Goal: Task Accomplishment & Management: Use online tool/utility

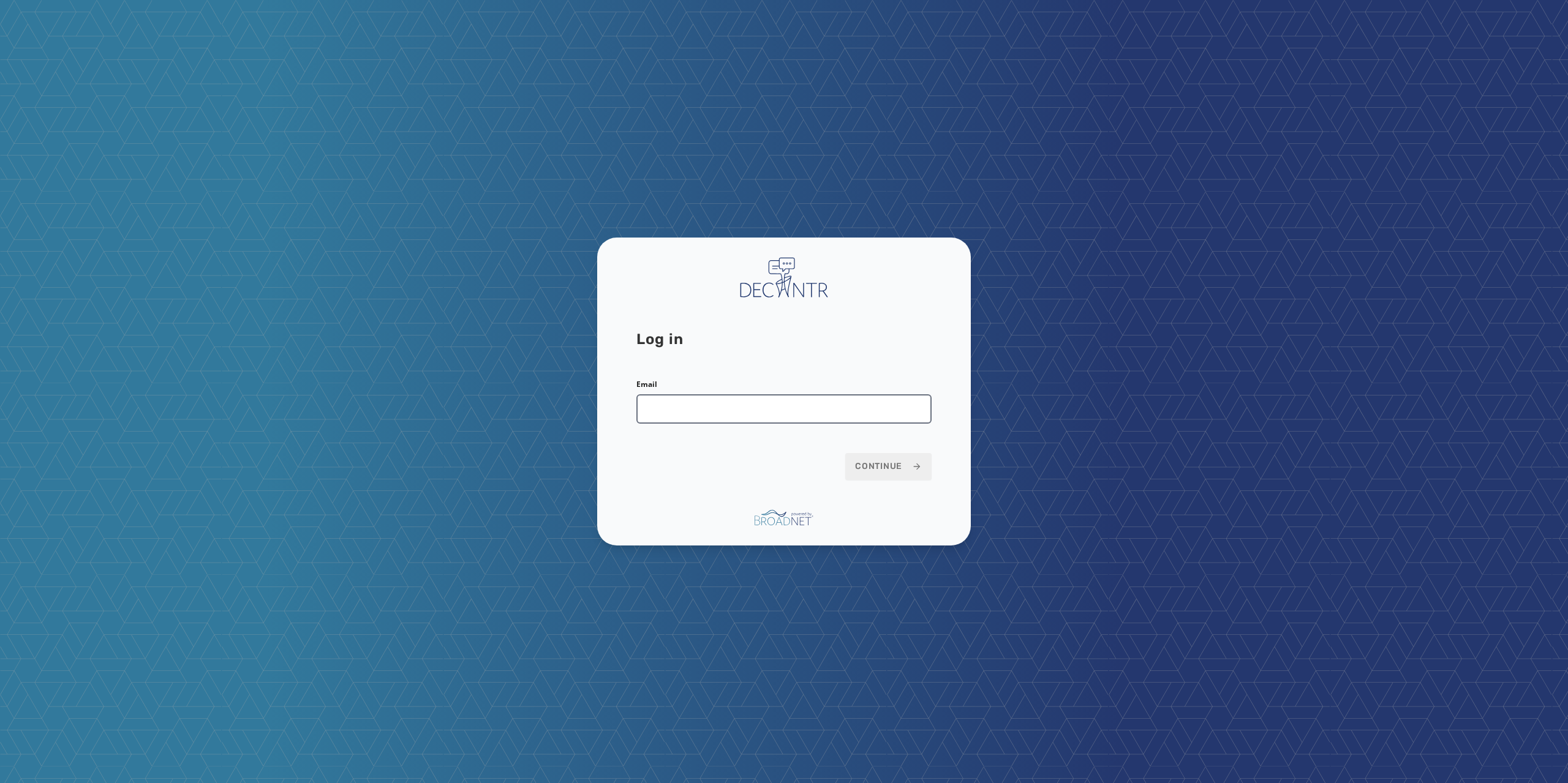
click at [714, 409] on input "Email" at bounding box center [784, 409] width 295 height 29
type input "**********"
drag, startPoint x: 887, startPoint y: 469, endPoint x: 817, endPoint y: 457, distance: 71.0
click at [887, 469] on span "Continue" at bounding box center [889, 466] width 67 height 12
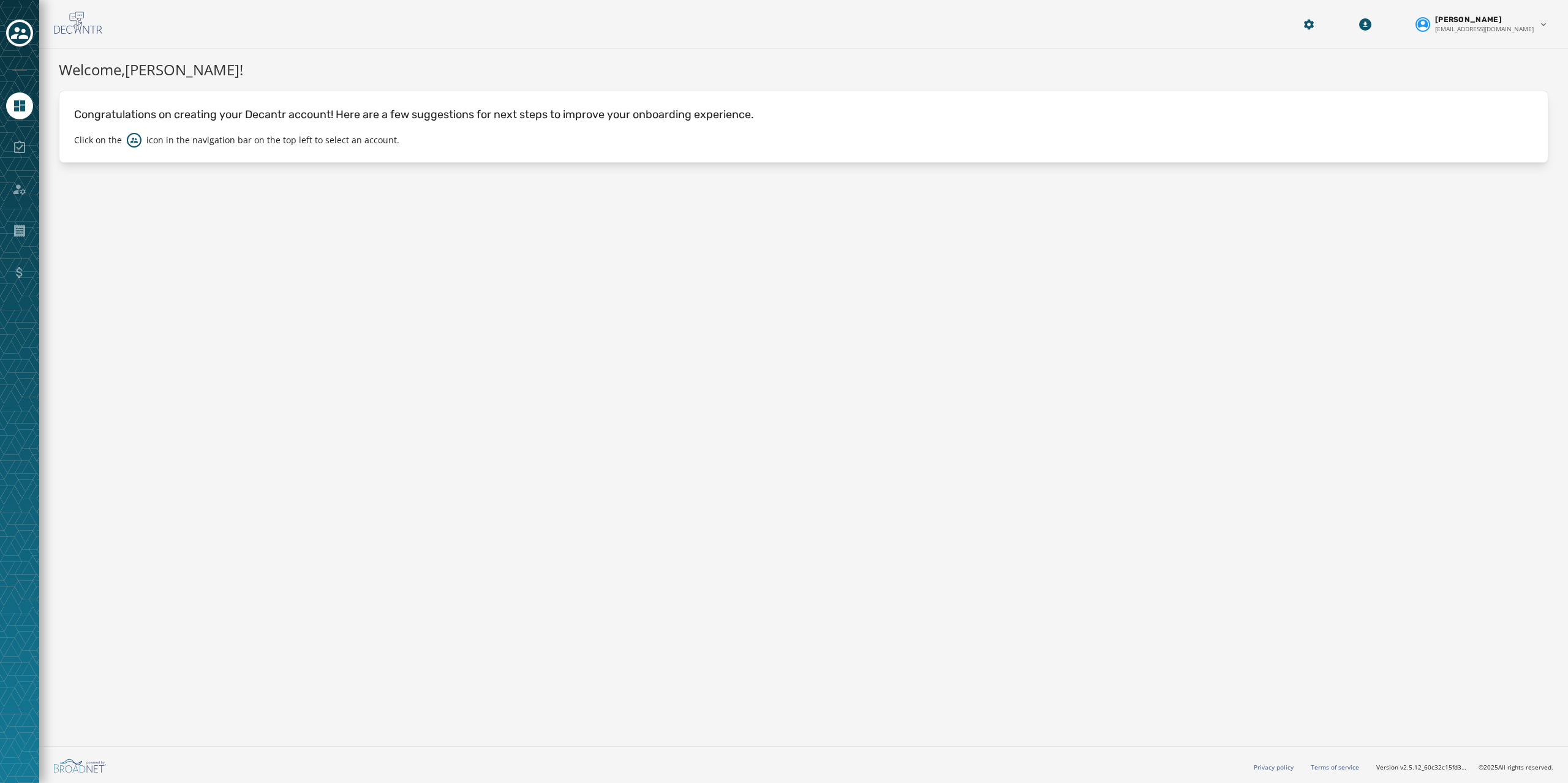
drag, startPoint x: 481, startPoint y: 260, endPoint x: 440, endPoint y: 250, distance: 42.2
click at [481, 260] on div "Welcome, Benjamin King ! Congratulations on creating your Decantr account! Here…" at bounding box center [803, 395] width 1529 height 692
click at [24, 36] on icon "Toggle account select drawer" at bounding box center [19, 33] width 17 height 12
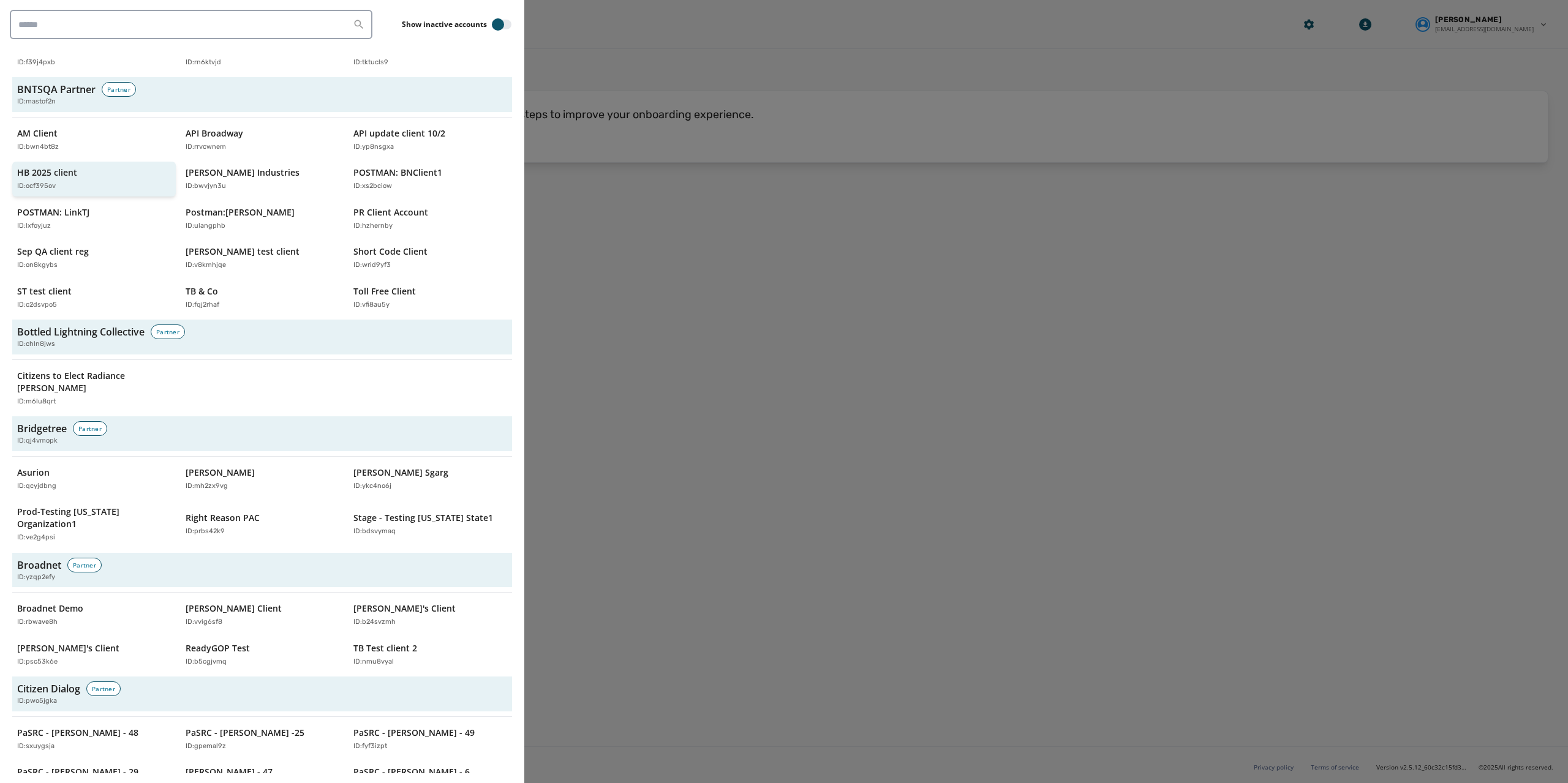
scroll to position [429, 0]
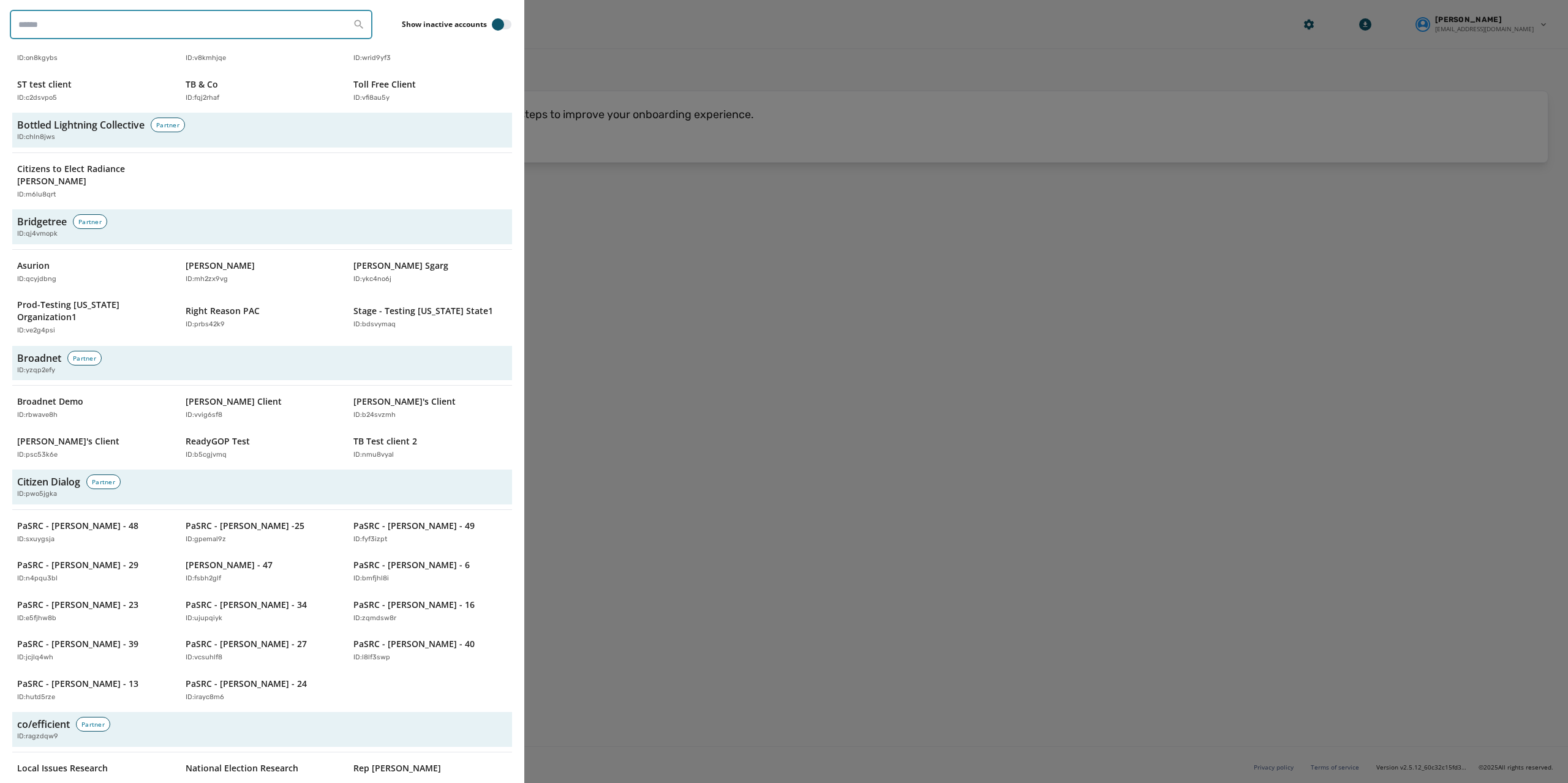
click at [138, 24] on input "search" at bounding box center [191, 24] width 362 height 29
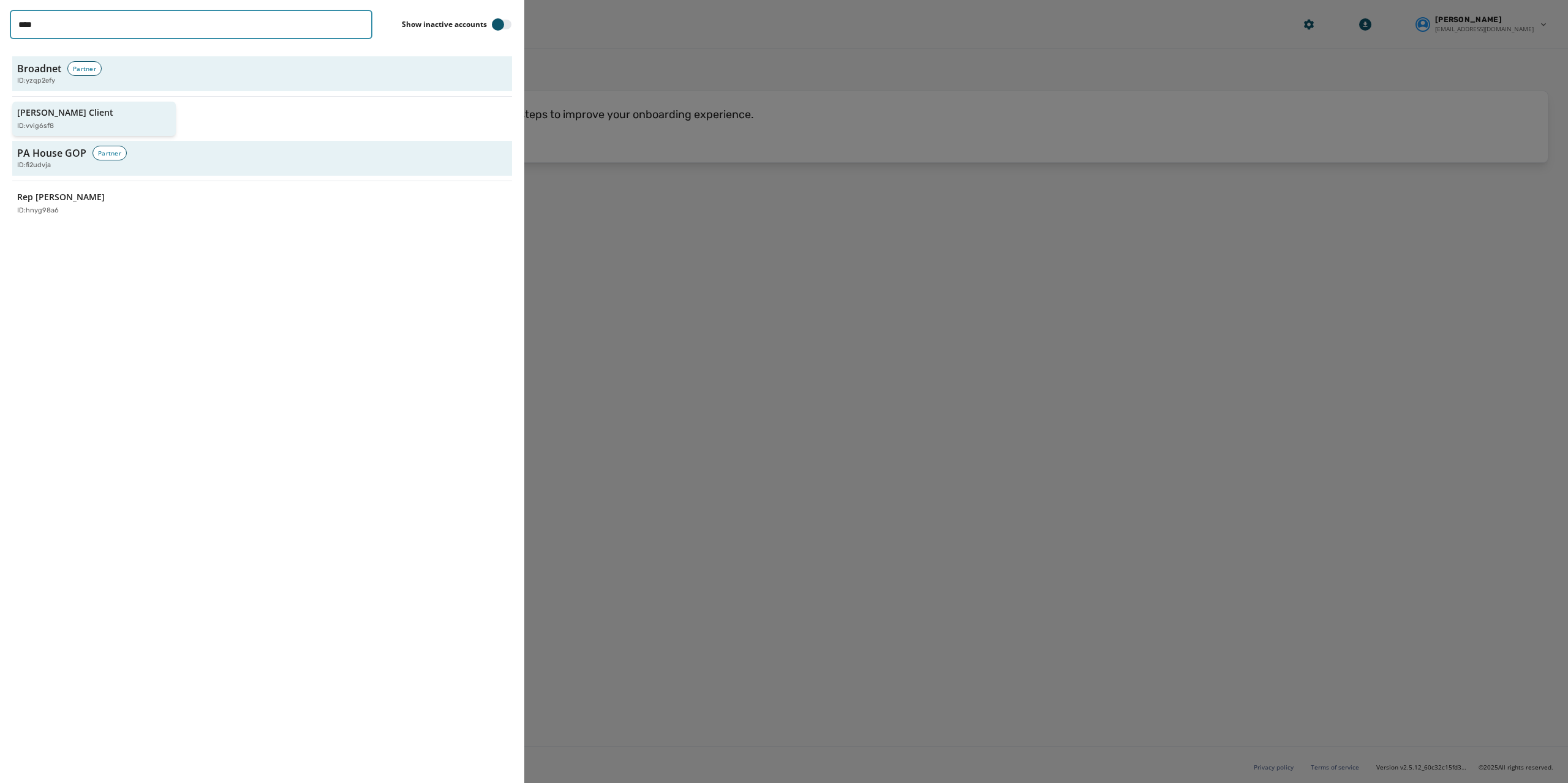
type input "****"
click at [67, 118] on div "Jeffs Client ID: vvig6sf8" at bounding box center [88, 118] width 141 height 25
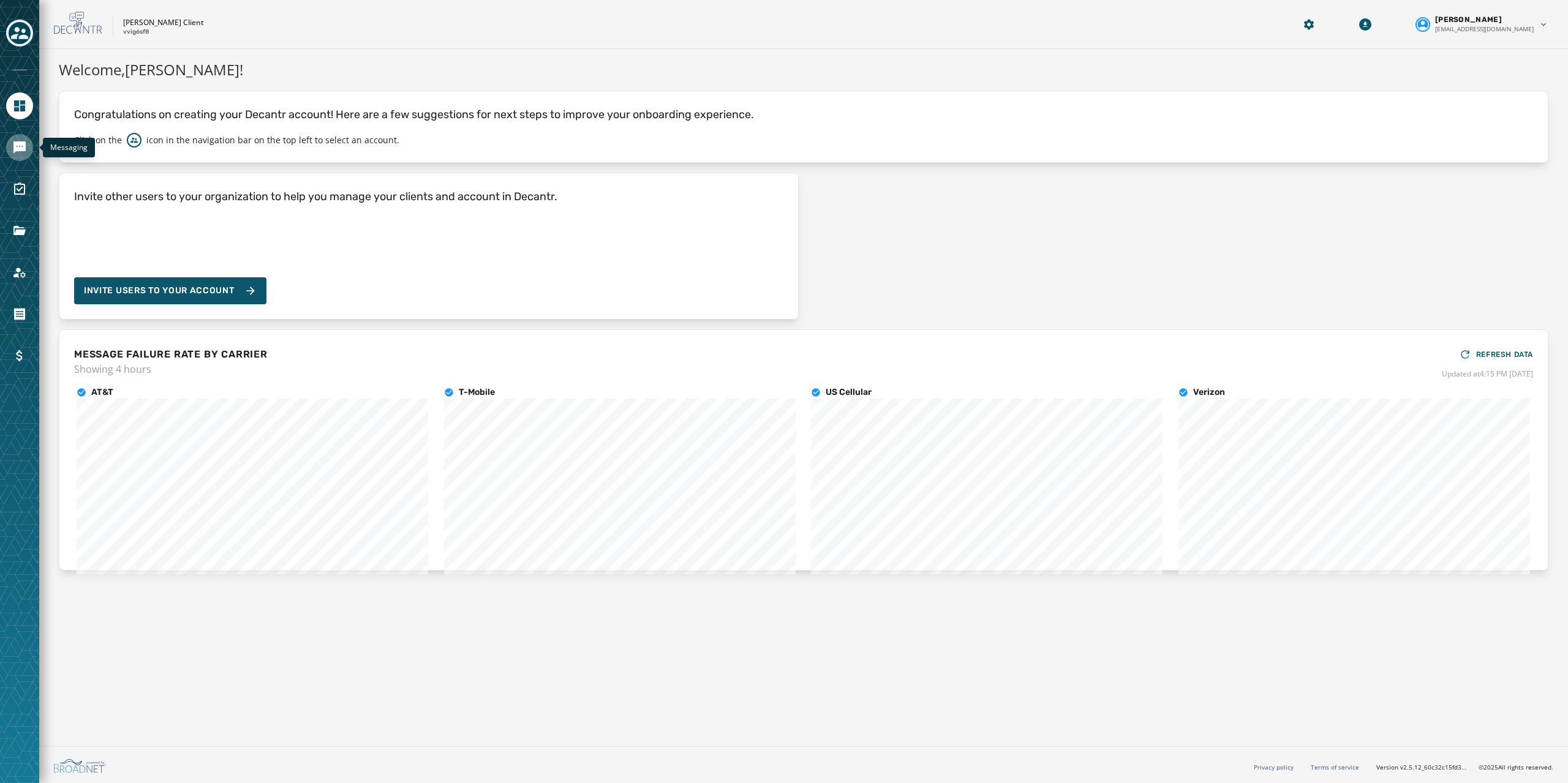
click at [31, 147] on link "Navigate to Messaging" at bounding box center [20, 148] width 27 height 27
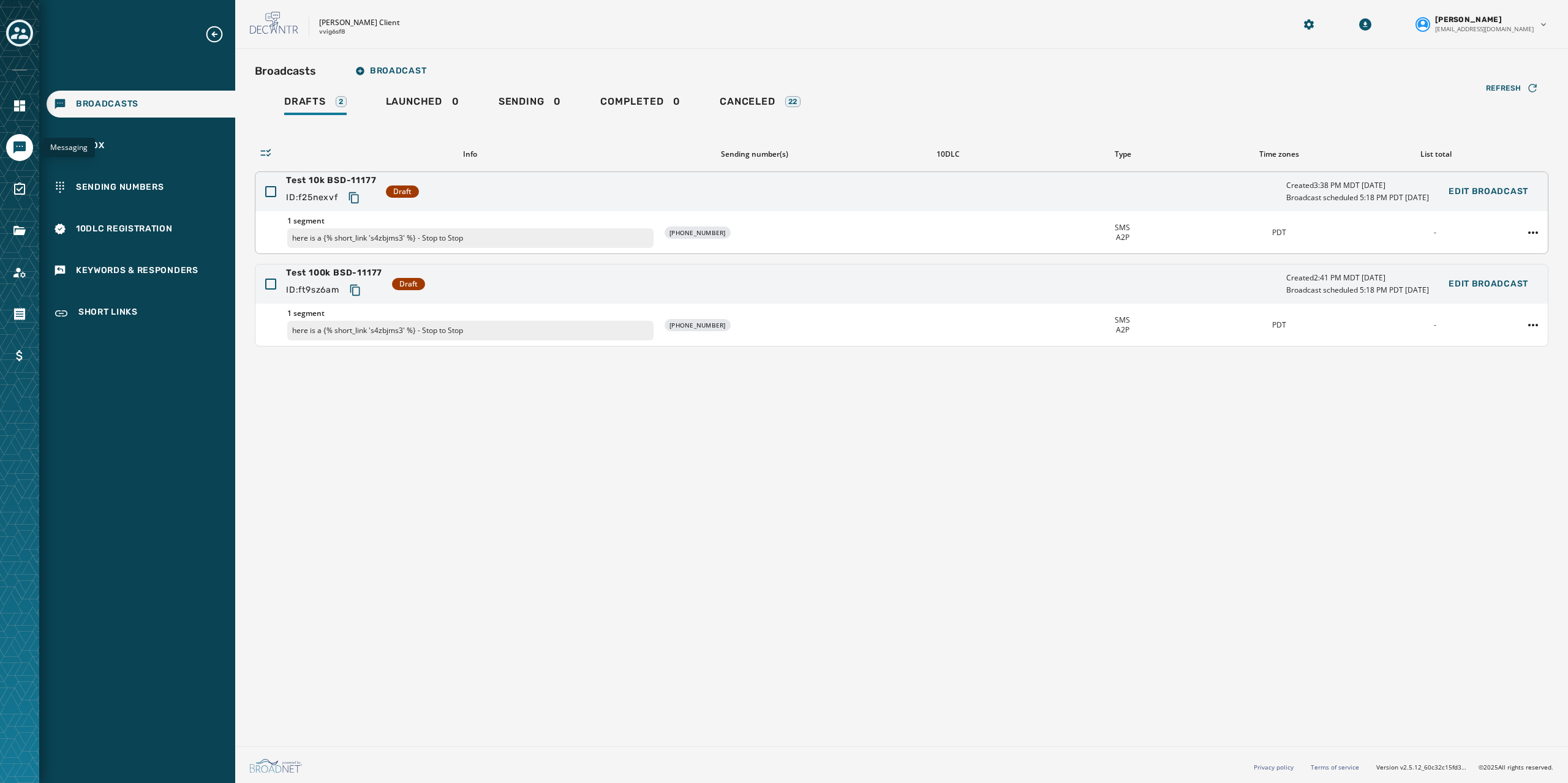
click at [956, 182] on div "Test 10k BSD-11177 ID: f25nexvf Draft Created 3:38 PM MDT September 27, 2025 Br…" at bounding box center [902, 191] width 1293 height 39
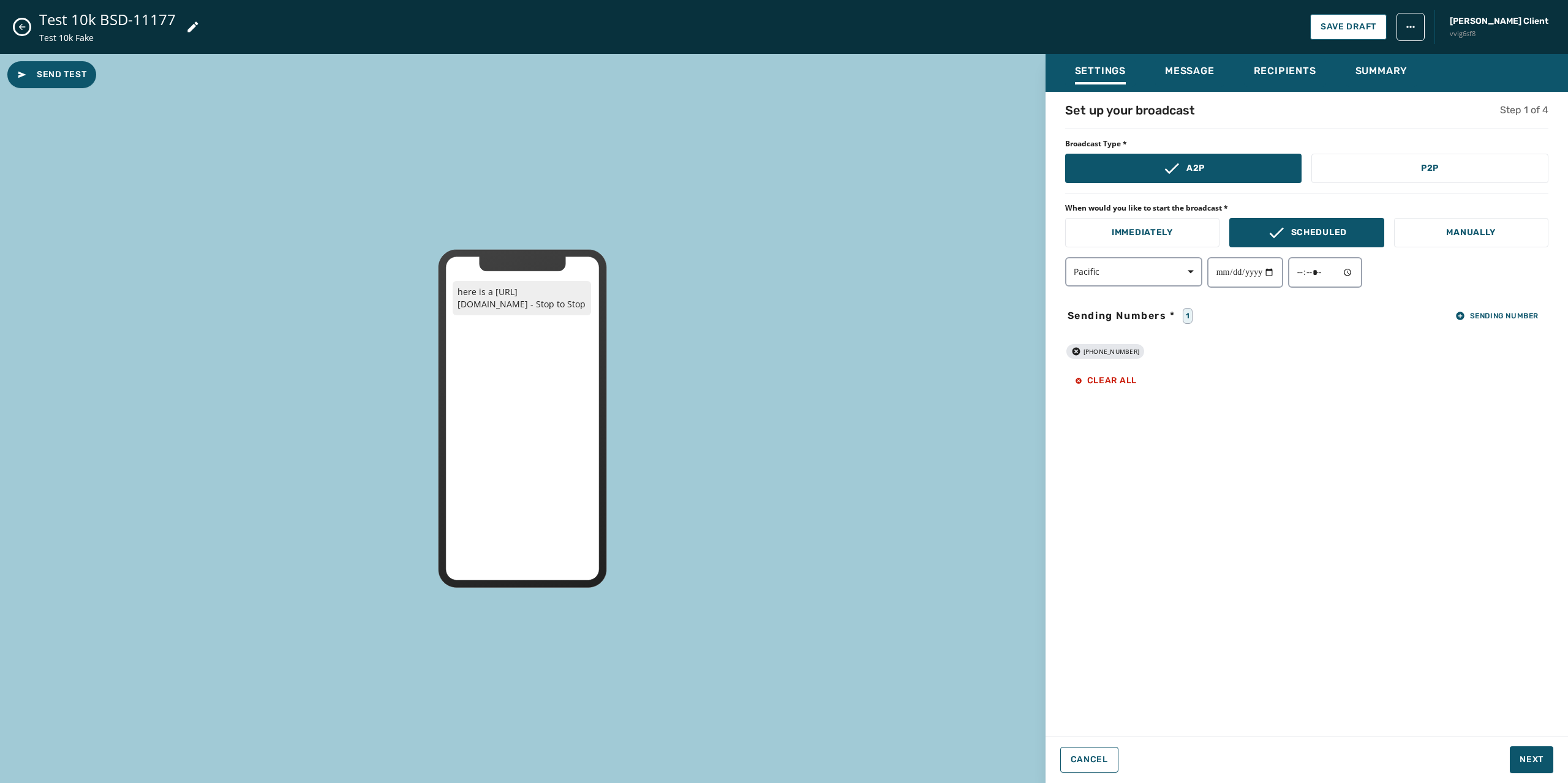
click at [1176, 507] on div "**********" at bounding box center [1307, 411] width 522 height 618
click at [1106, 762] on span "Cancel" at bounding box center [1089, 760] width 37 height 10
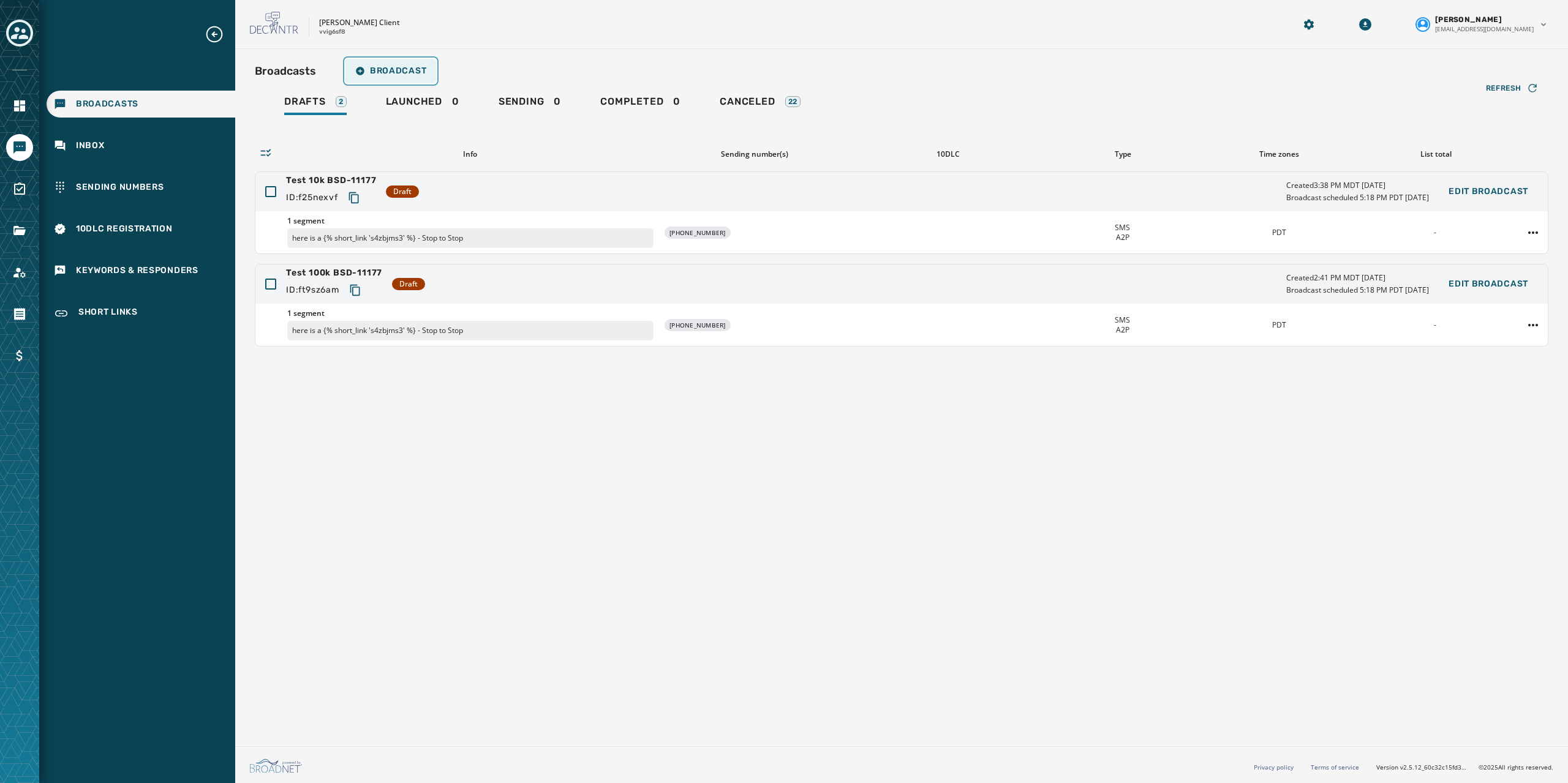
click at [400, 64] on button "Broadcast" at bounding box center [390, 71] width 91 height 24
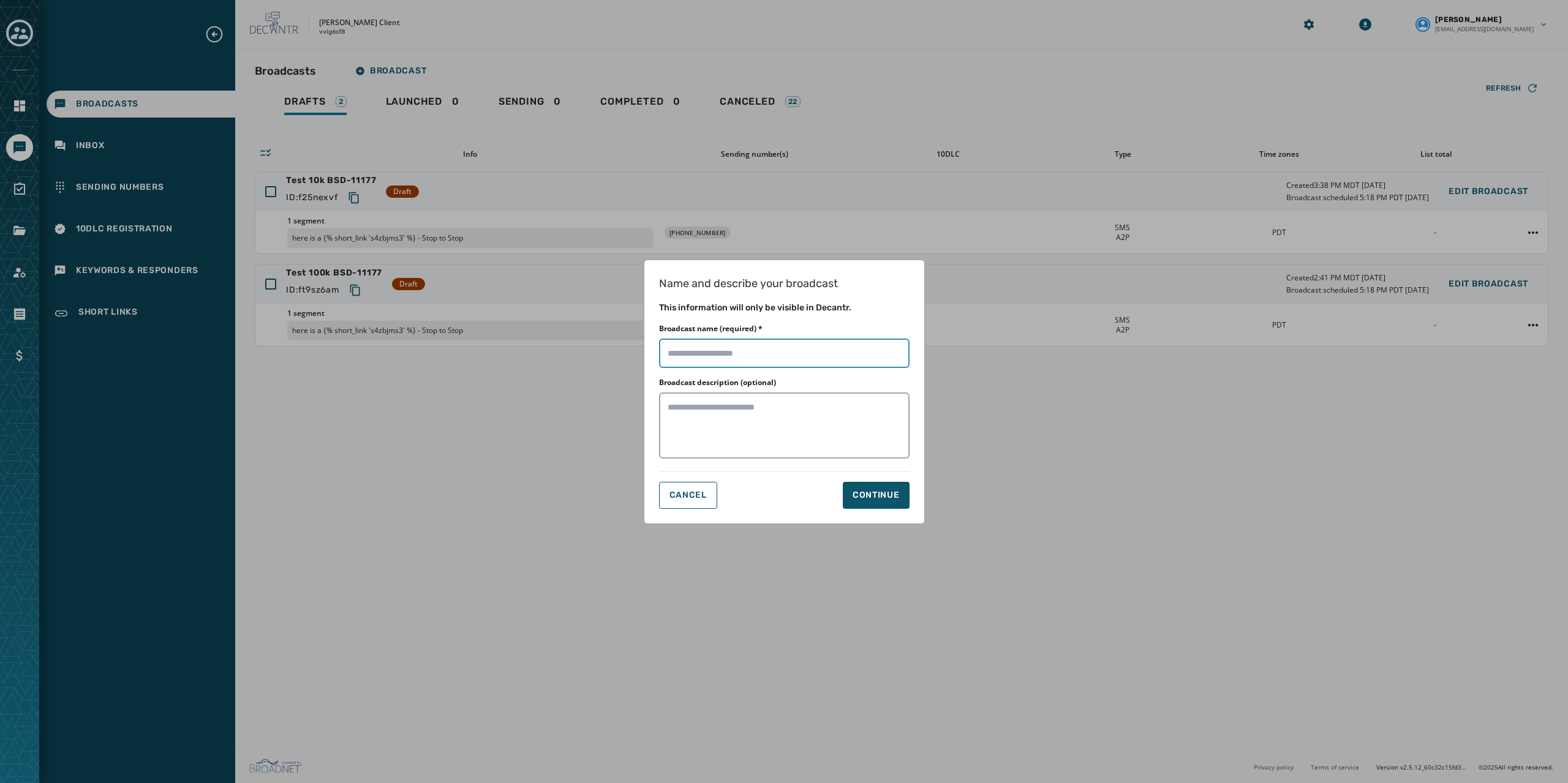
click at [713, 341] on input "Broadcast name (required) *" at bounding box center [784, 353] width 250 height 29
type input "**********"
drag, startPoint x: 729, startPoint y: 397, endPoint x: 732, endPoint y: 409, distance: 12.4
click at [729, 397] on textarea "Broadcast description (optional)" at bounding box center [784, 425] width 250 height 66
click at [730, 409] on textarea "Broadcast description (optional)" at bounding box center [784, 425] width 250 height 66
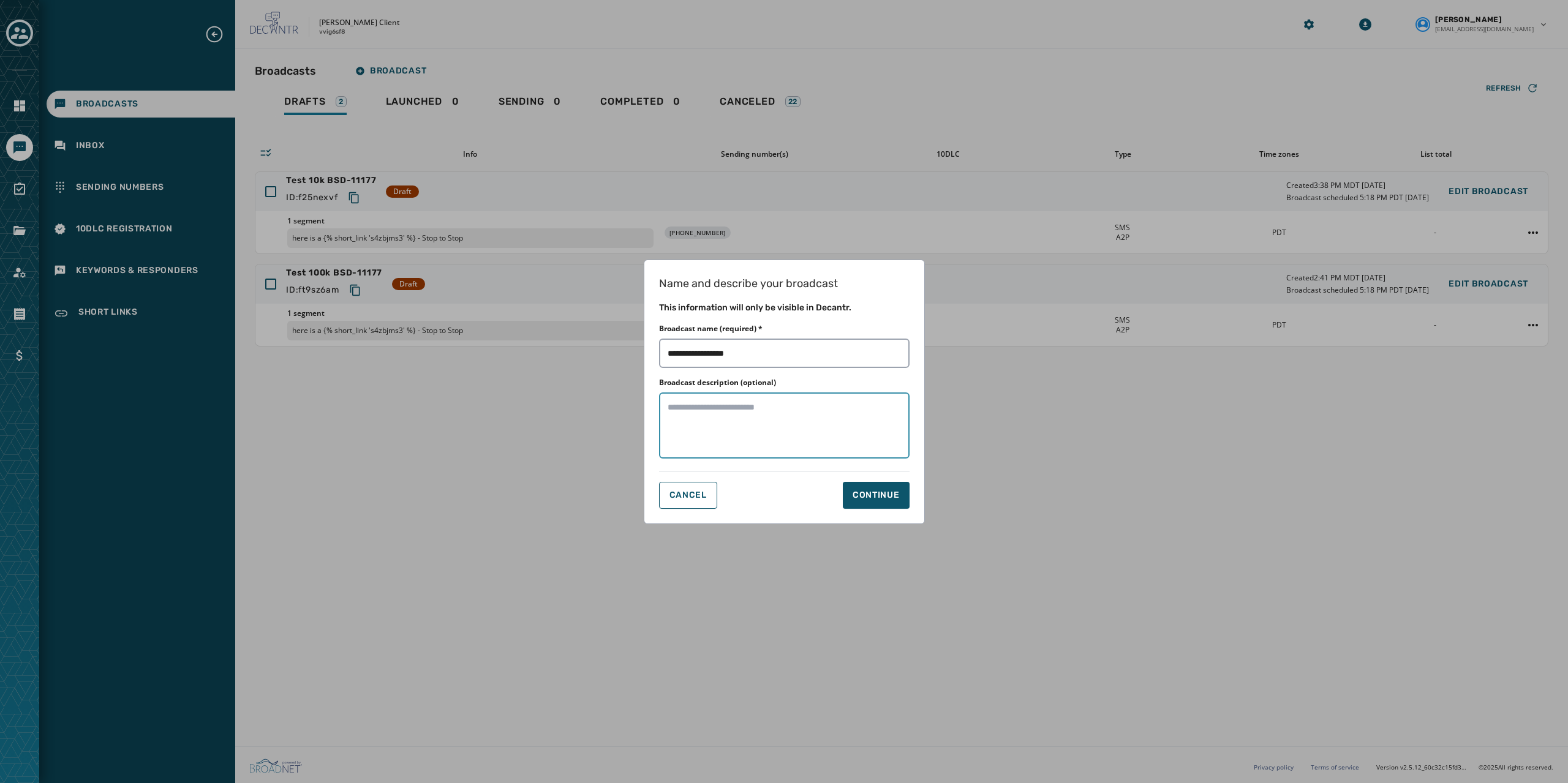
click at [740, 409] on textarea "Broadcast description (optional)" at bounding box center [784, 425] width 250 height 66
click at [867, 497] on div "Continue" at bounding box center [876, 495] width 47 height 12
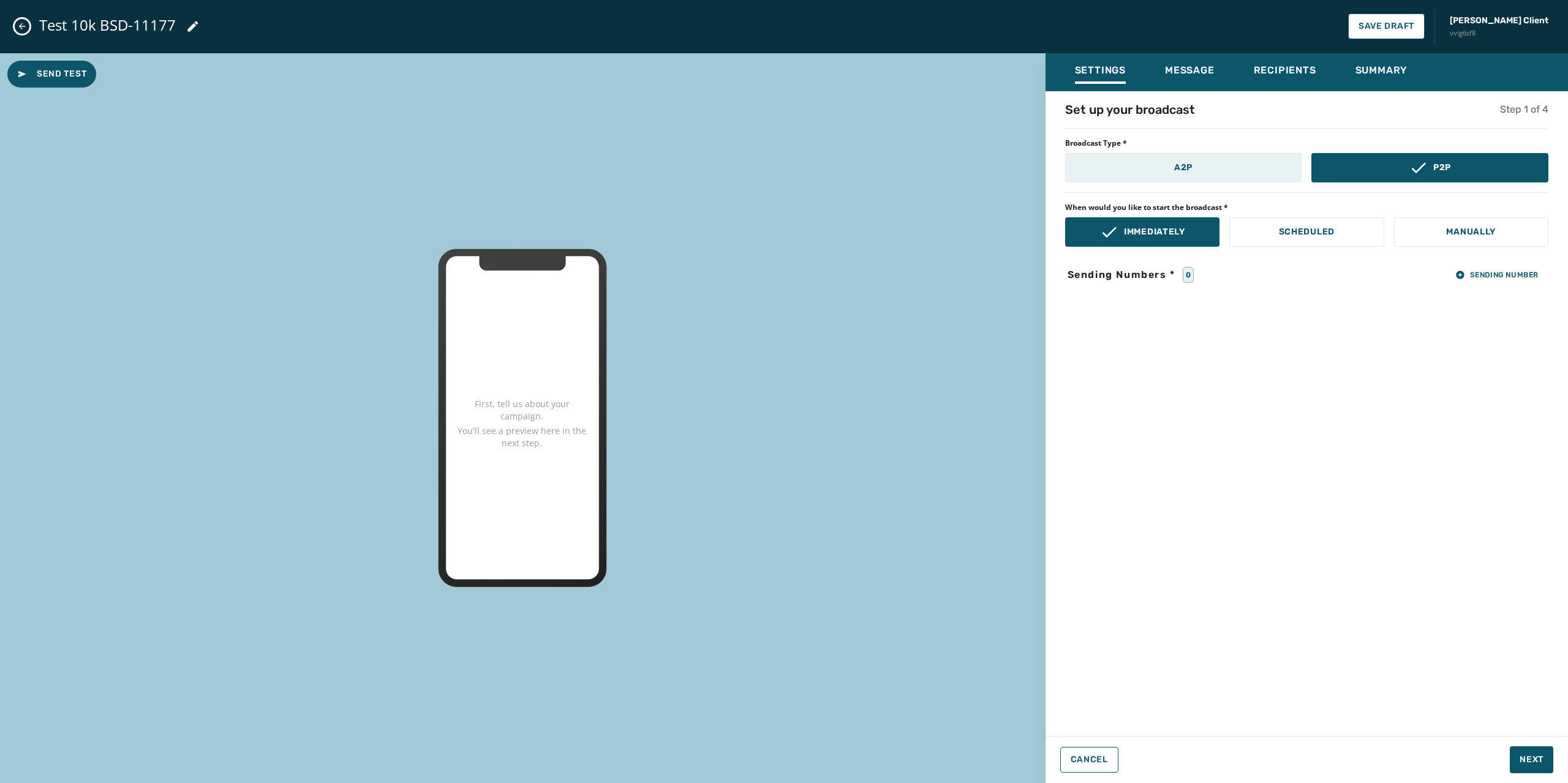
click at [1176, 176] on button "A2P" at bounding box center [1183, 168] width 237 height 29
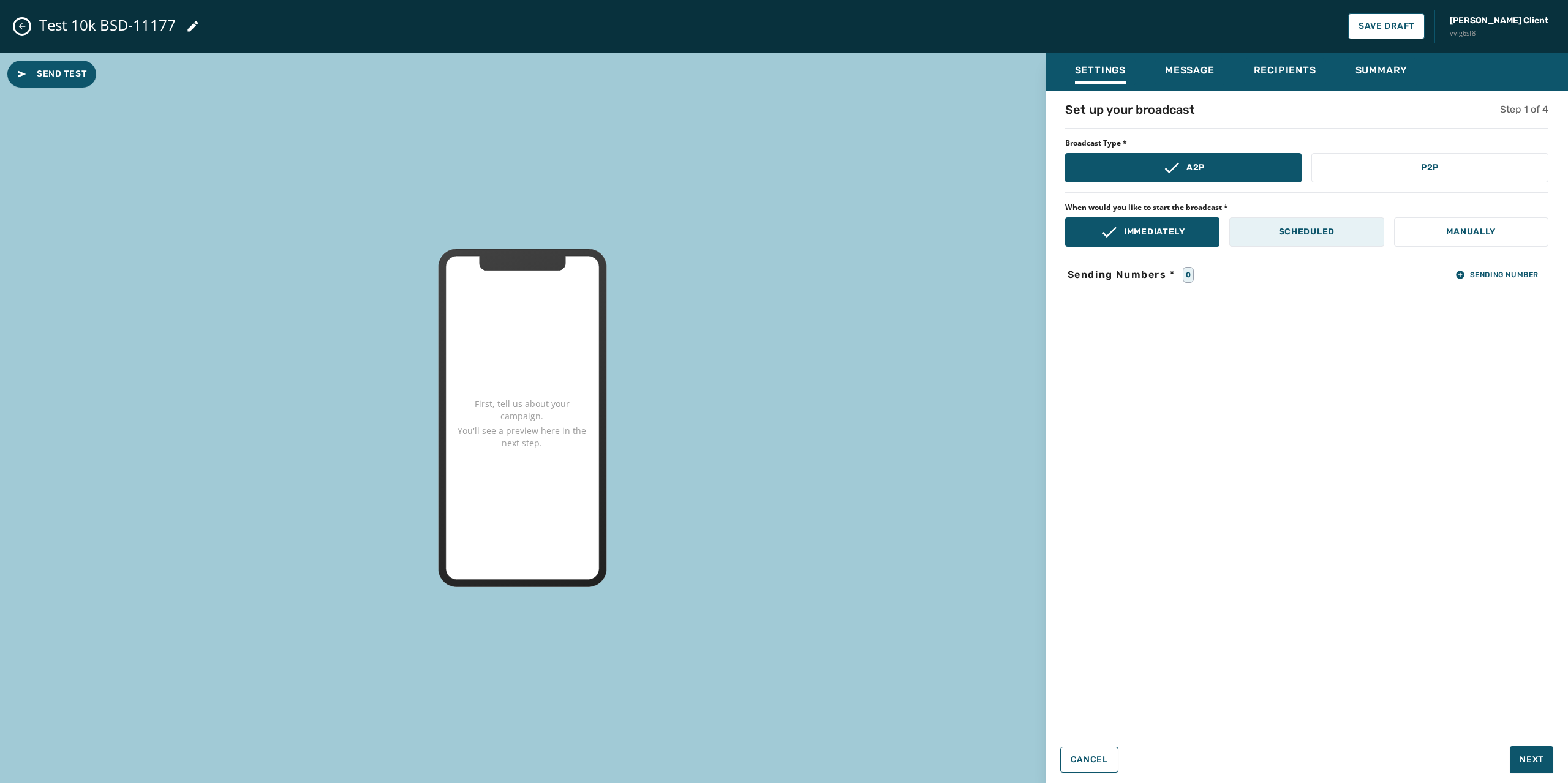
click at [1248, 226] on button "Scheduled" at bounding box center [1306, 232] width 154 height 29
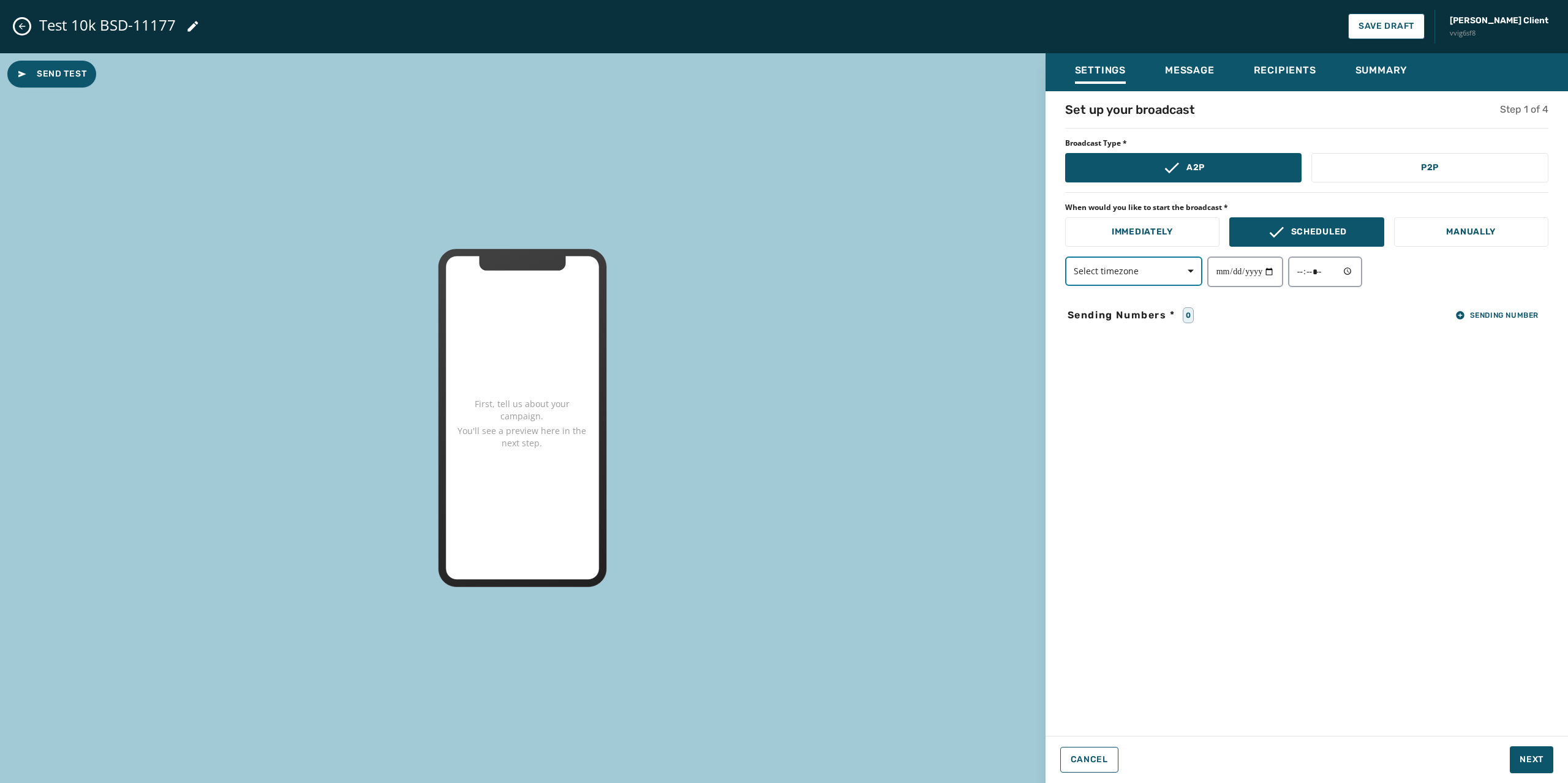
click at [1182, 275] on span "button" at bounding box center [1186, 271] width 29 height 24
drag, startPoint x: 1134, startPoint y: 359, endPoint x: 1171, endPoint y: 337, distance: 43.0
click at [1135, 359] on p "Mountain ( USA / Canada )" at bounding box center [1134, 358] width 108 height 12
click at [1268, 258] on input "date" at bounding box center [1245, 272] width 76 height 31
click at [1281, 269] on input "date" at bounding box center [1245, 272] width 76 height 31
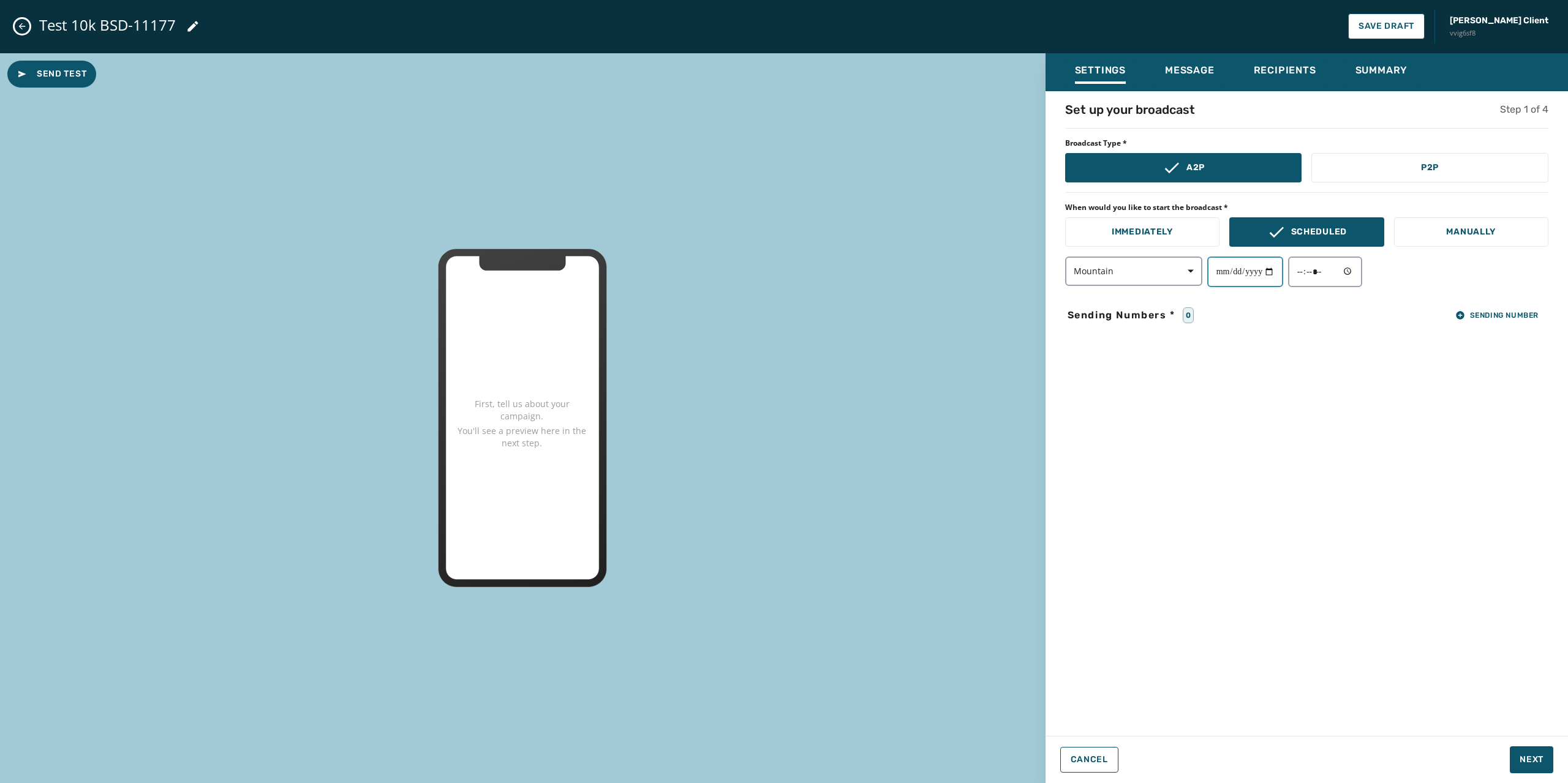
type input "**********"
click at [1318, 270] on input "time" at bounding box center [1325, 272] width 75 height 31
click at [1339, 270] on input "time" at bounding box center [1325, 272] width 75 height 31
click at [1360, 271] on input "time" at bounding box center [1325, 272] width 75 height 31
type input "*****"
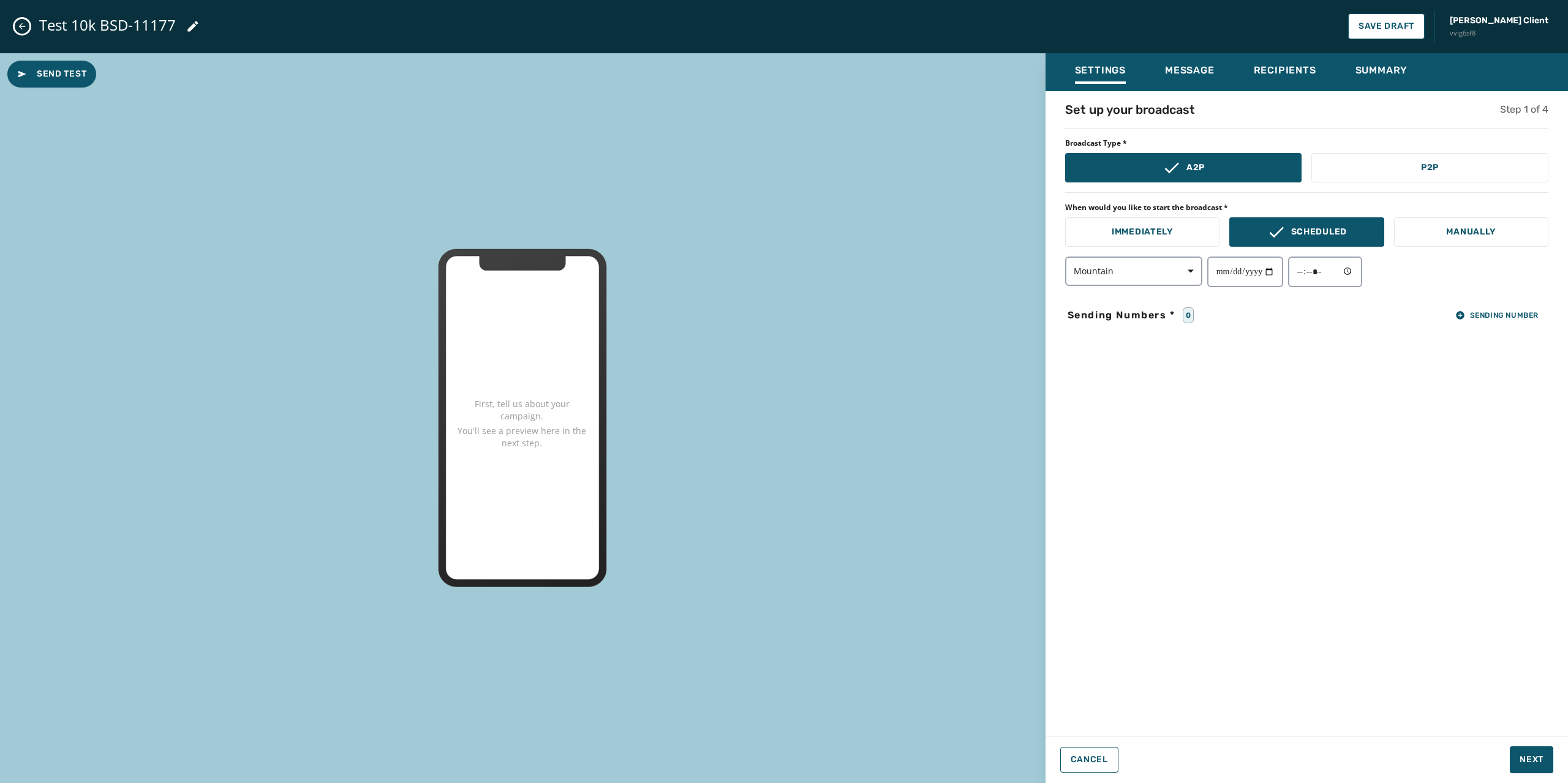
click at [1429, 357] on div "**********" at bounding box center [1307, 410] width 522 height 618
click at [1480, 318] on span "Sending Number" at bounding box center [1497, 315] width 83 height 10
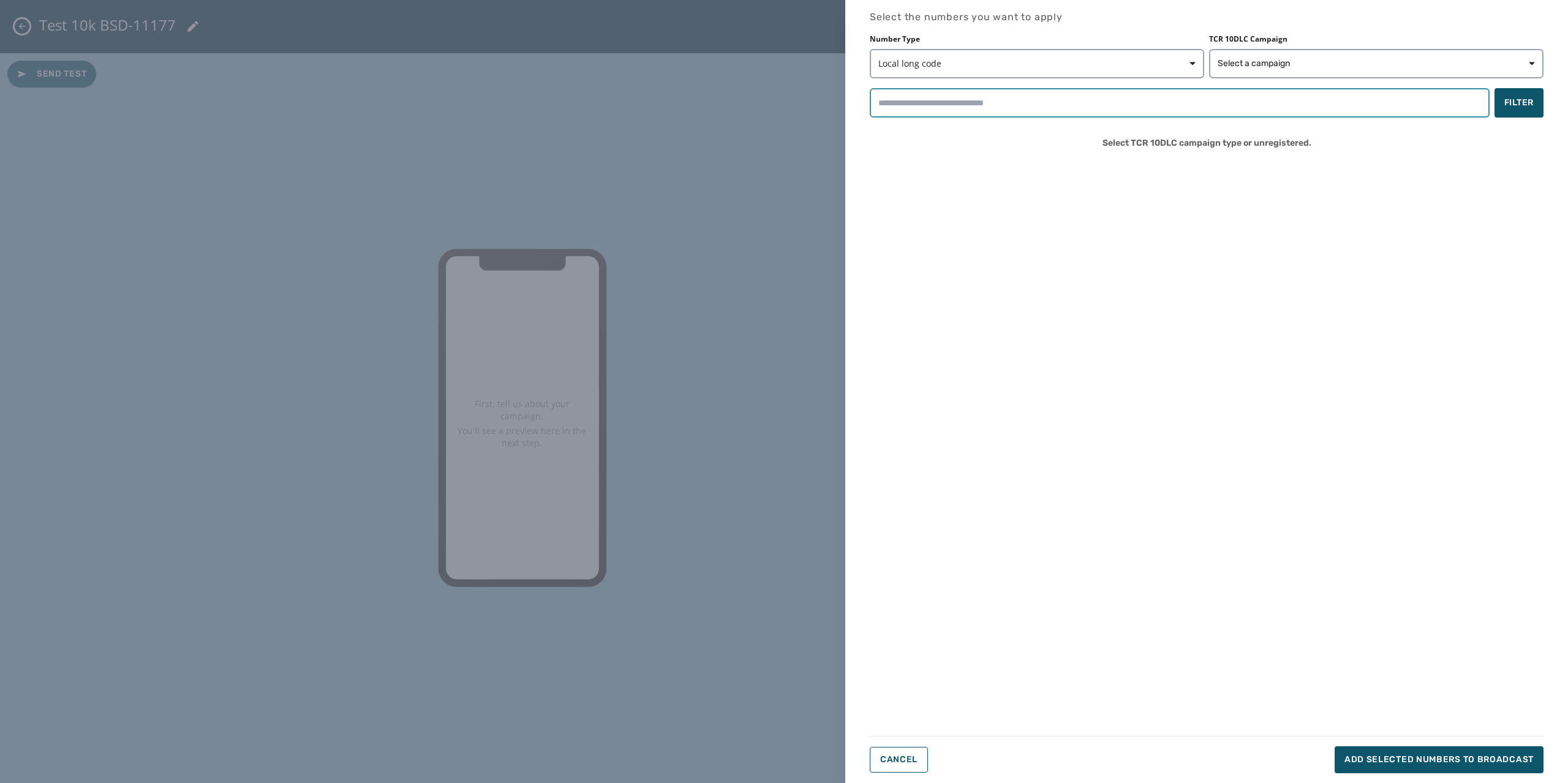
click at [1071, 89] on input "search" at bounding box center [1179, 103] width 620 height 29
click at [1068, 71] on button "Local long code" at bounding box center [1037, 63] width 335 height 29
click at [1276, 66] on div "Number Type Local long code Local long code Short code Toll-free TCR 10DLC Camp…" at bounding box center [1206, 56] width 673 height 44
click at [1276, 66] on span "Select a campaign" at bounding box center [1253, 63] width 72 height 12
click at [1034, 86] on div "Number Type Local long code TCR 10DLC Campaign Select a campaign Unassigned Fil…" at bounding box center [1206, 96] width 673 height 125
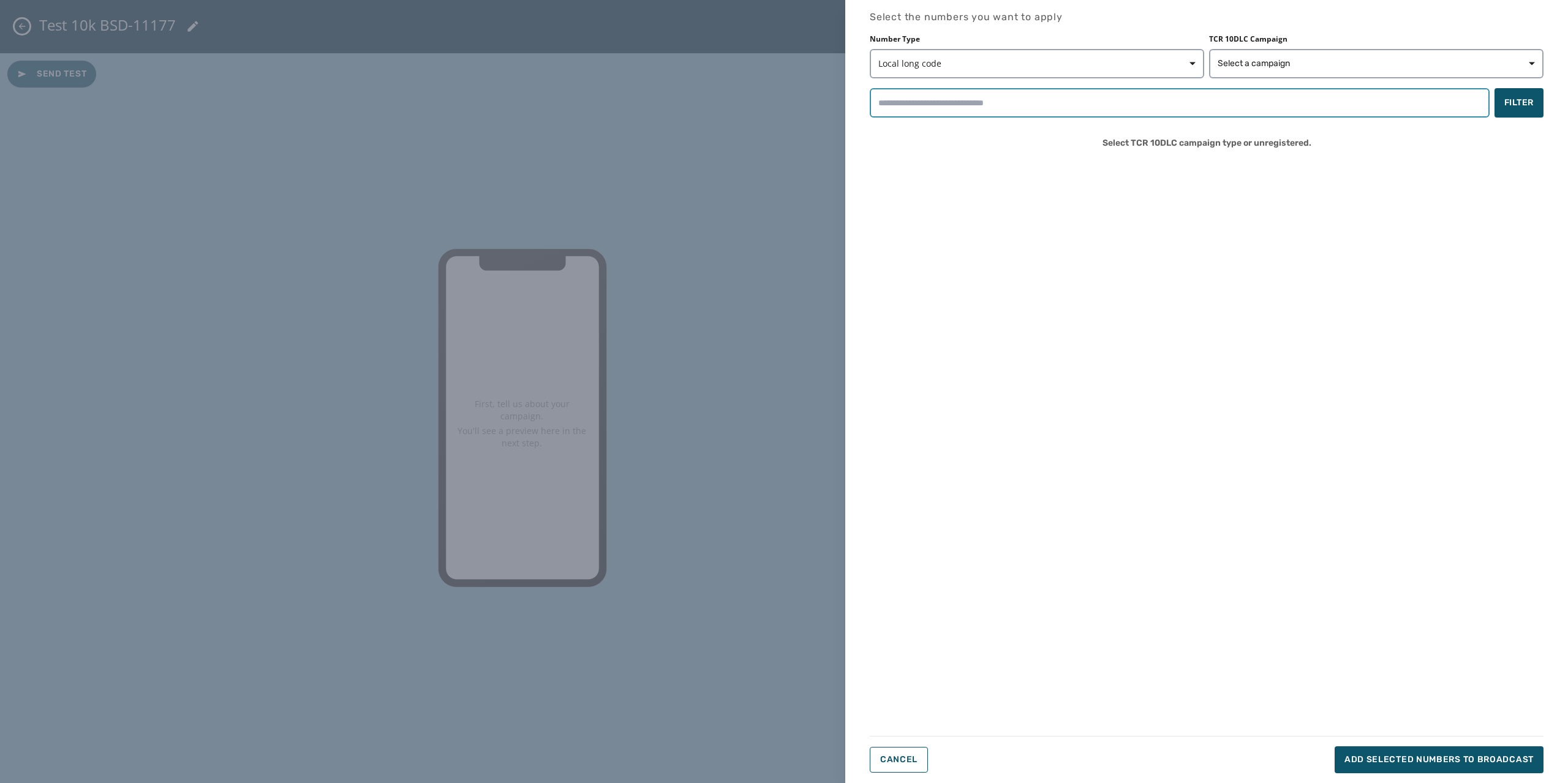
drag, startPoint x: 1049, startPoint y: 96, endPoint x: 1193, endPoint y: 114, distance: 145.1
click at [1049, 96] on input "search" at bounding box center [1179, 103] width 620 height 29
drag, startPoint x: 1302, startPoint y: 474, endPoint x: 1311, endPoint y: 476, distance: 9.2
click at [1302, 474] on div "Select the numbers you want to apply Number Type Local long code TCR 10DLC Camp…" at bounding box center [1206, 392] width 673 height 764
drag, startPoint x: 982, startPoint y: 116, endPoint x: 996, endPoint y: 96, distance: 24.4
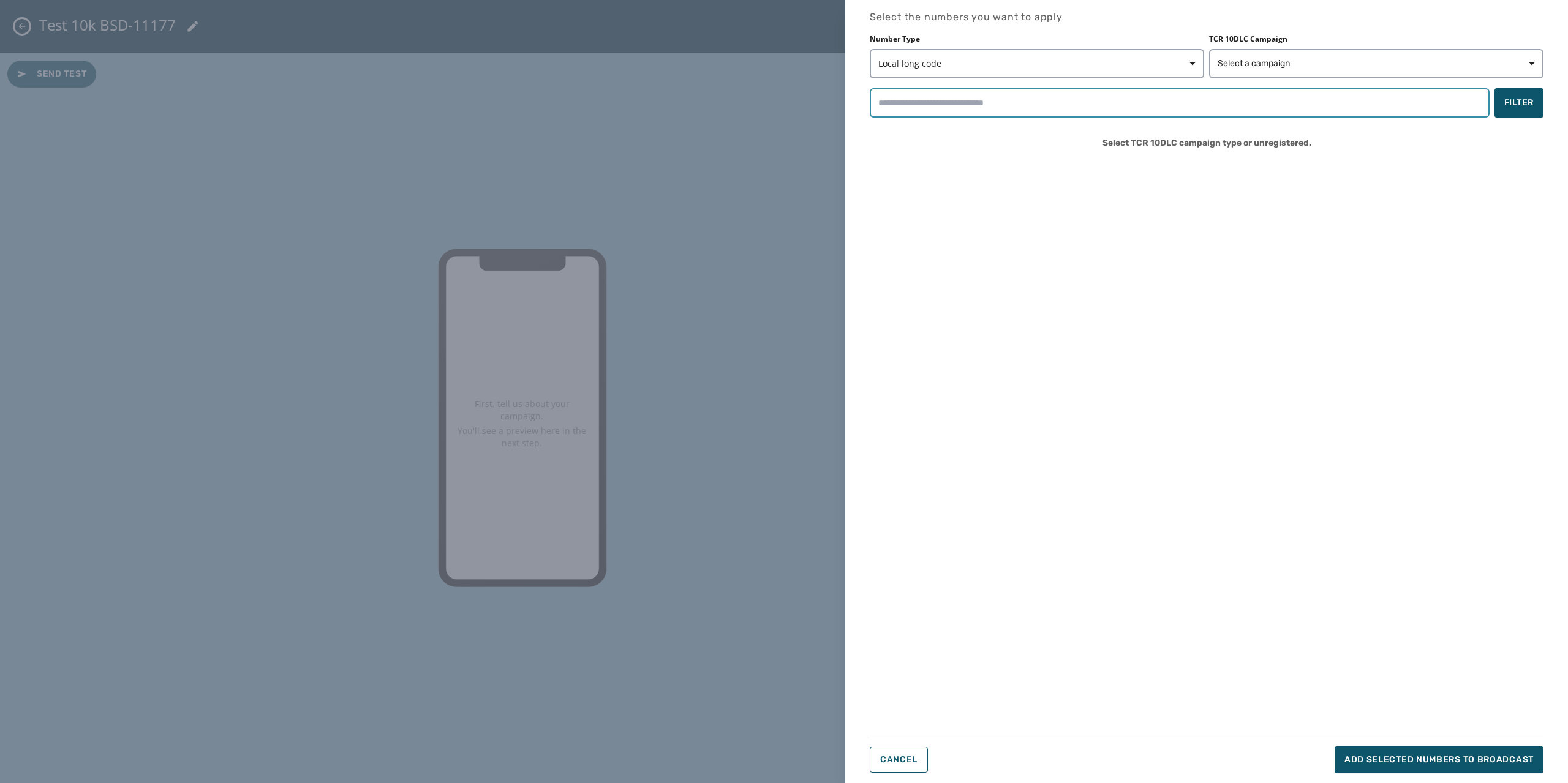
click at [982, 116] on input "search" at bounding box center [1179, 103] width 620 height 29
type input "***"
click at [1518, 112] on button "Filter" at bounding box center [1519, 103] width 49 height 29
click at [905, 764] on button "Cancel" at bounding box center [899, 760] width 58 height 26
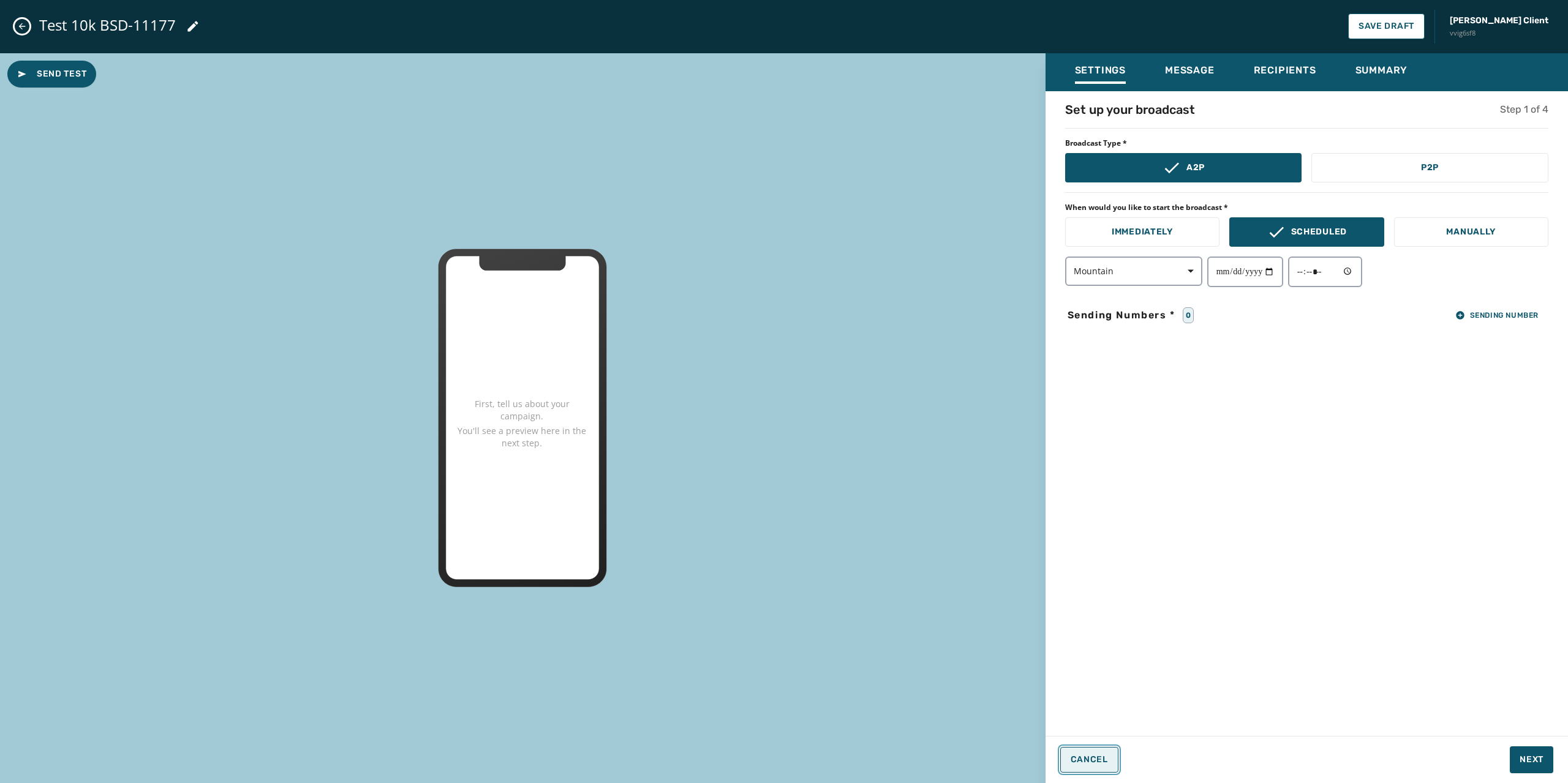
click at [1105, 755] on span "Cancel" at bounding box center [1089, 760] width 37 height 10
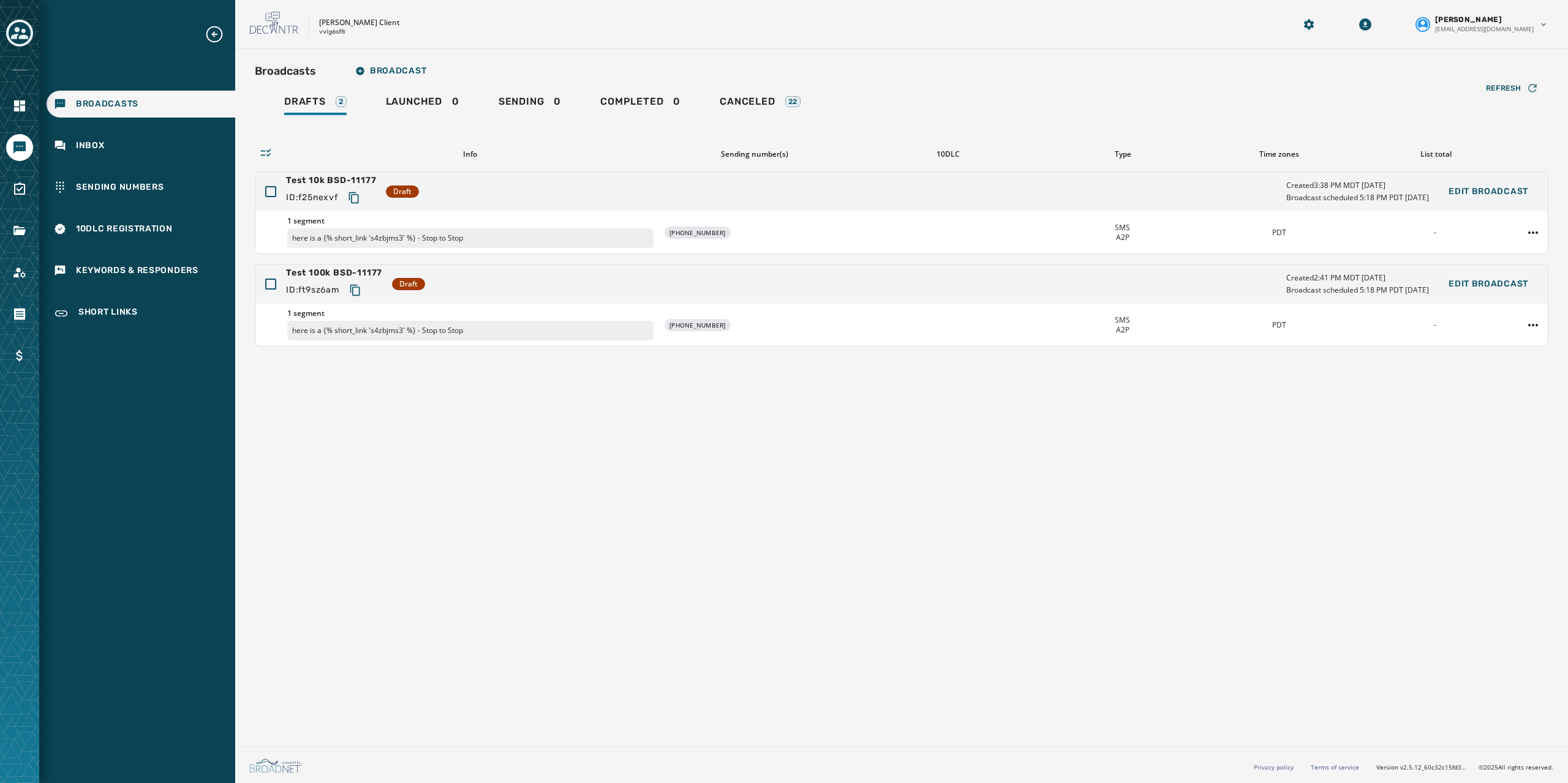
click at [646, 435] on div "Broadcasts Broadcast Drafts 2 Launched 0 Sending 0 Completed 0 Canceled 22 Refr…" at bounding box center [902, 395] width 1333 height 692
click at [277, 190] on div "Test 10k BSD-11177 ID: f25nexvf Draft Created 3:38 PM MDT September 27, 2025 Br…" at bounding box center [902, 191] width 1293 height 39
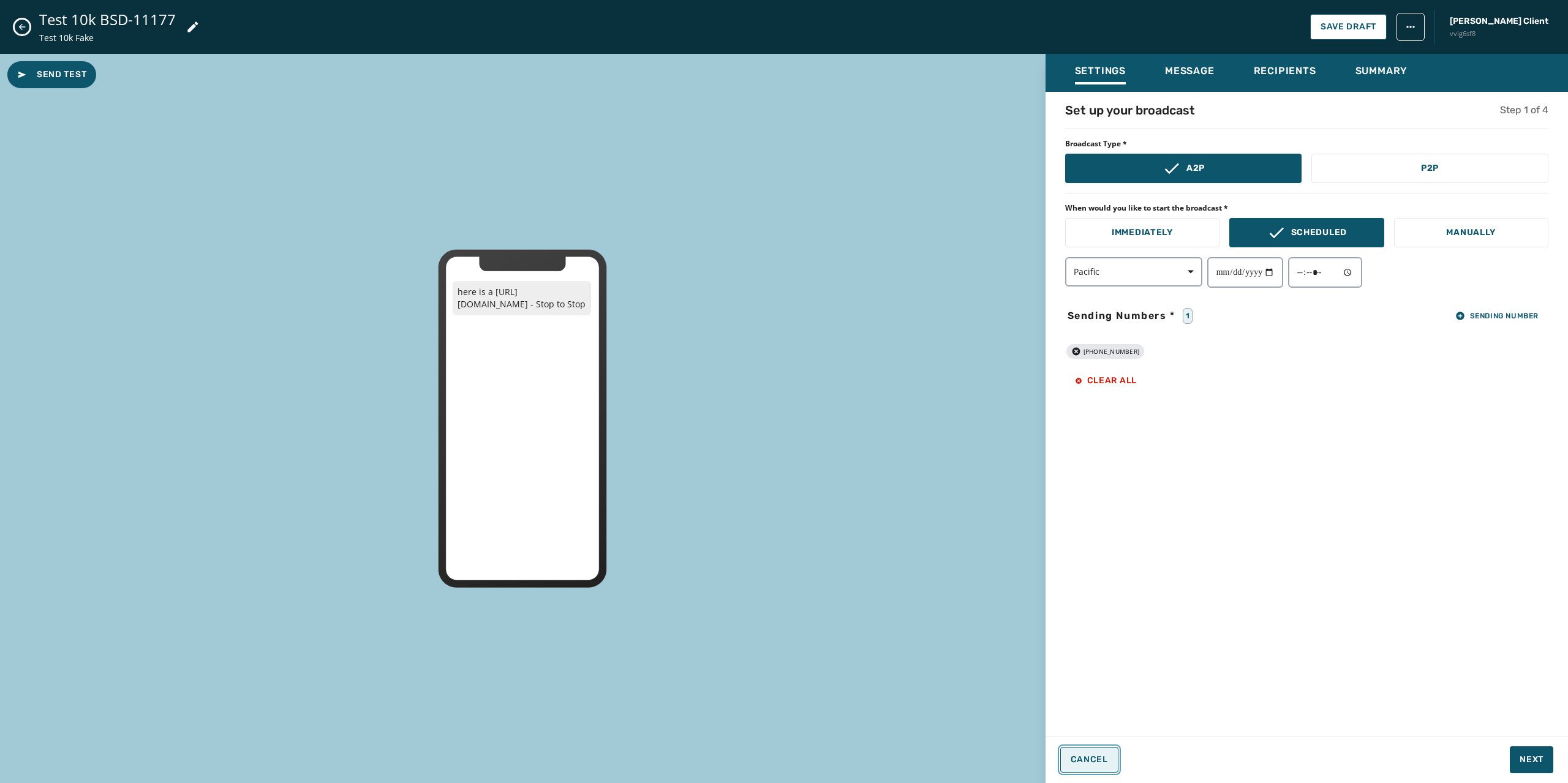
click at [1106, 772] on button "Cancel" at bounding box center [1089, 760] width 58 height 26
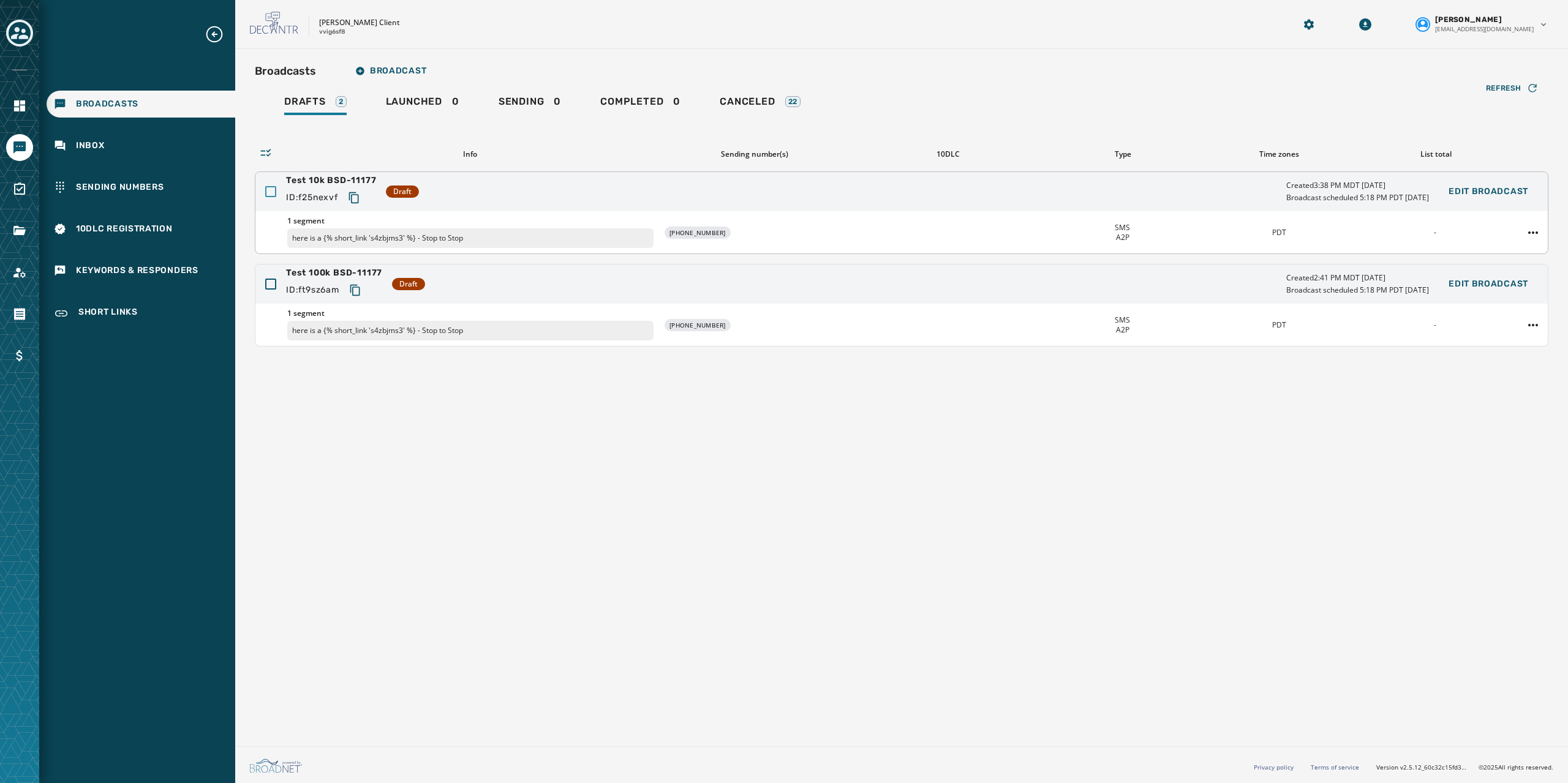
click at [271, 190] on div at bounding box center [270, 191] width 11 height 11
click at [267, 188] on icon at bounding box center [270, 191] width 11 height 11
drag, startPoint x: 311, startPoint y: 180, endPoint x: 713, endPoint y: 426, distance: 471.3
click at [713, 426] on div "Broadcasts Broadcast Drafts 2 Launched 0 Sending 0 Completed 0 Canceled 22 Refr…" at bounding box center [902, 395] width 1333 height 692
click at [267, 187] on div at bounding box center [270, 191] width 11 height 11
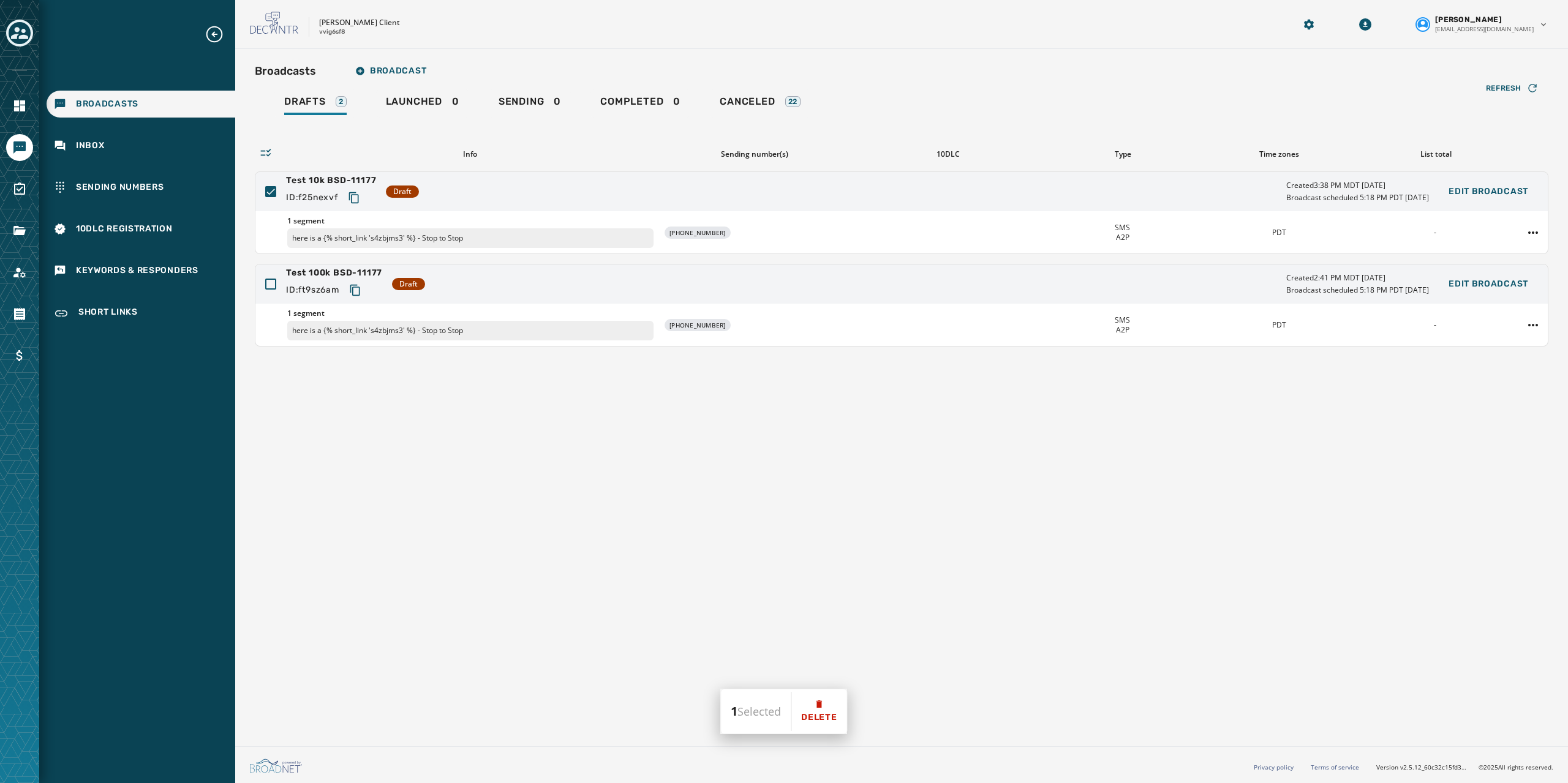
click at [268, 149] on icon at bounding box center [265, 153] width 12 height 12
click at [268, 155] on icon at bounding box center [266, 153] width 11 height 8
click at [1534, 230] on html "Broadcasts Inbox Sending Numbers 10DLC Registration Keywords & Responders Short…" at bounding box center [784, 392] width 1568 height 783
click at [1507, 251] on div "Duplicate Broadcast" at bounding box center [1499, 251] width 89 height 19
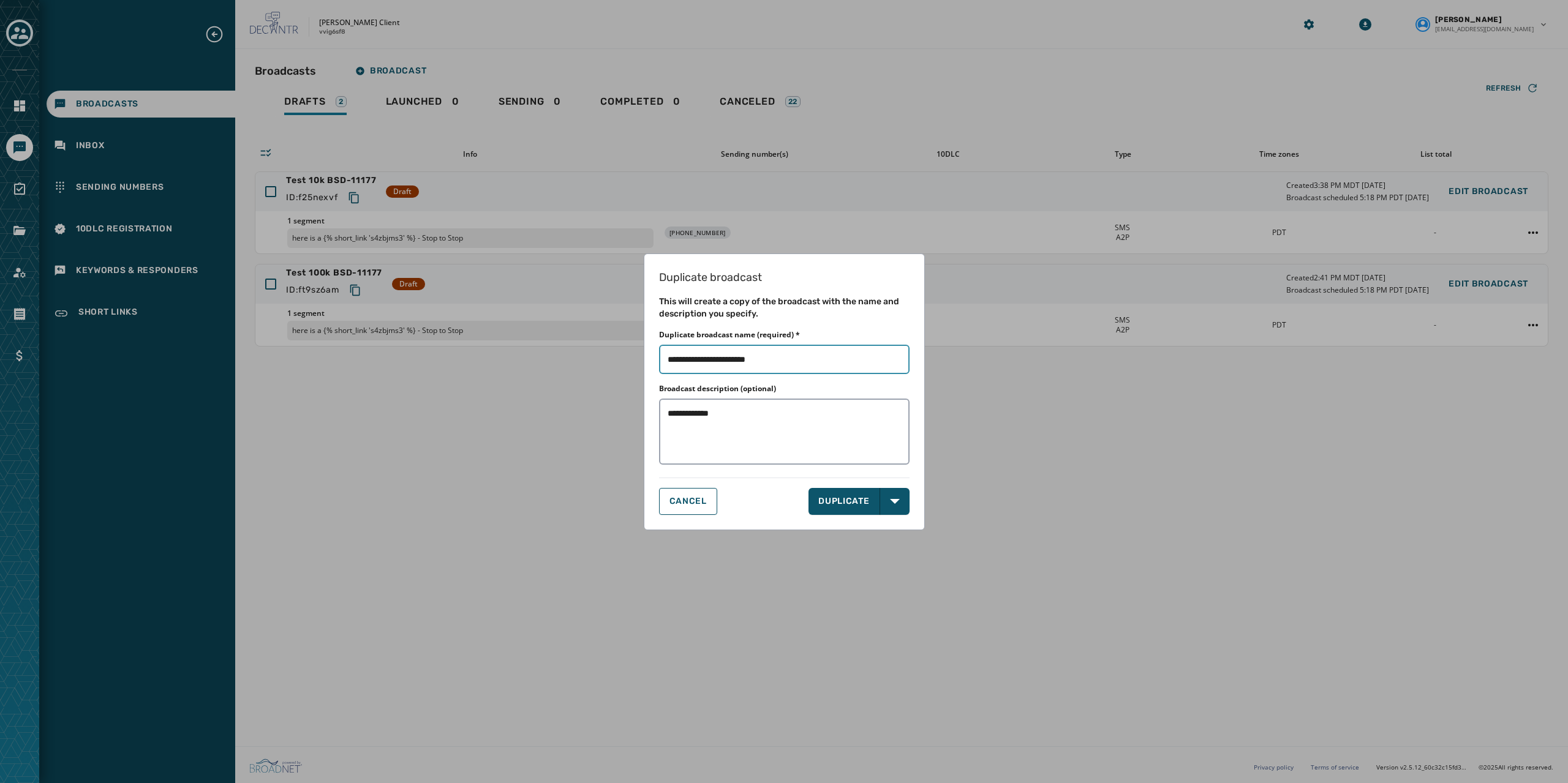
click at [790, 354] on input "Duplicate broadcast name (required) *" at bounding box center [784, 359] width 250 height 29
click at [768, 424] on textarea "**********" at bounding box center [785, 431] width 251 height 66
click at [852, 501] on button "DUPLICATE" at bounding box center [844, 501] width 71 height 27
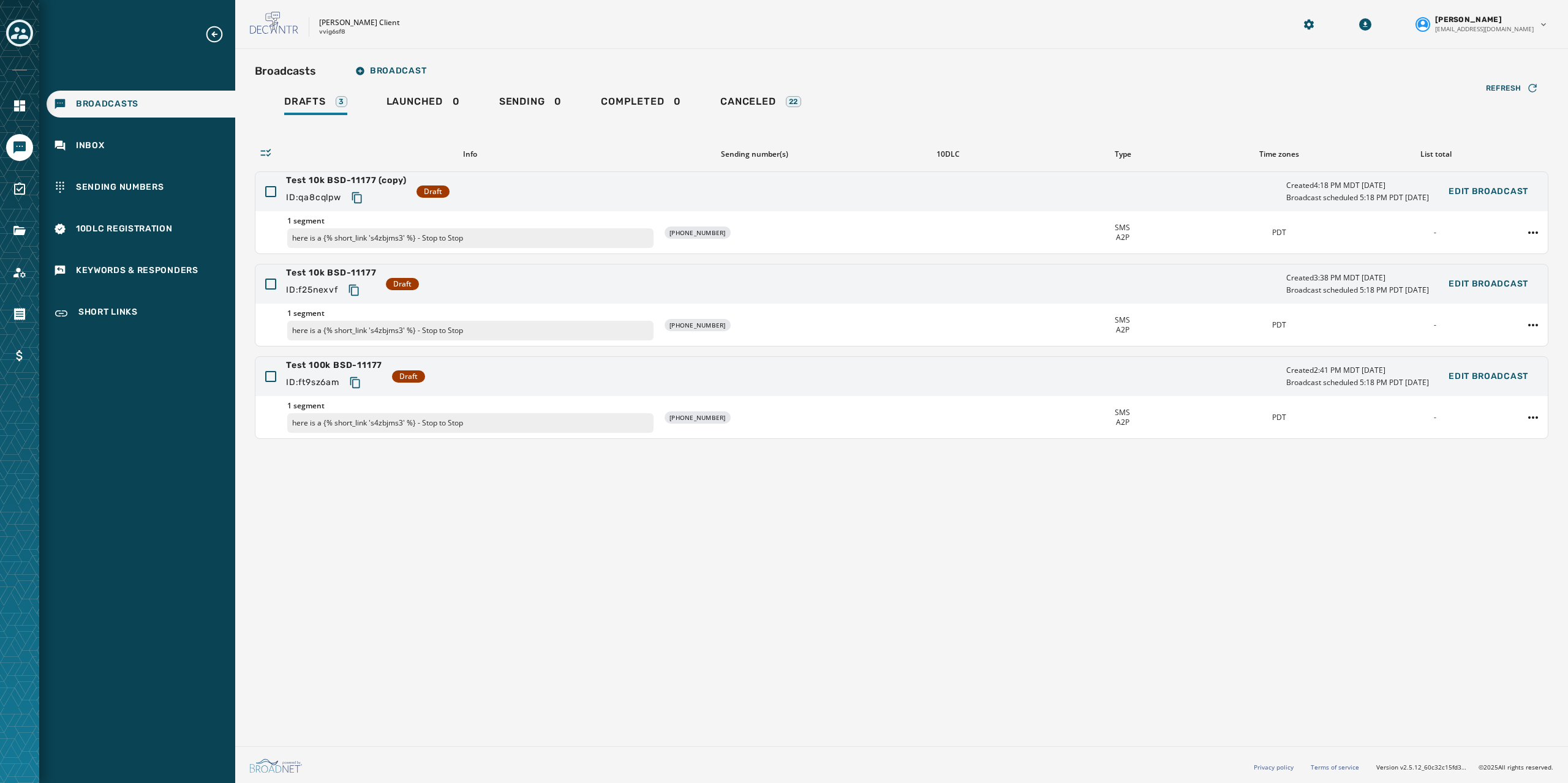
click at [917, 531] on div "Broadcasts Broadcast Drafts 3 Launched 0 Sending 0 Completed 0 Canceled 22 Refr…" at bounding box center [902, 395] width 1333 height 692
click at [337, 177] on span "Test 10k BSD-11177 (copy)" at bounding box center [346, 180] width 121 height 12
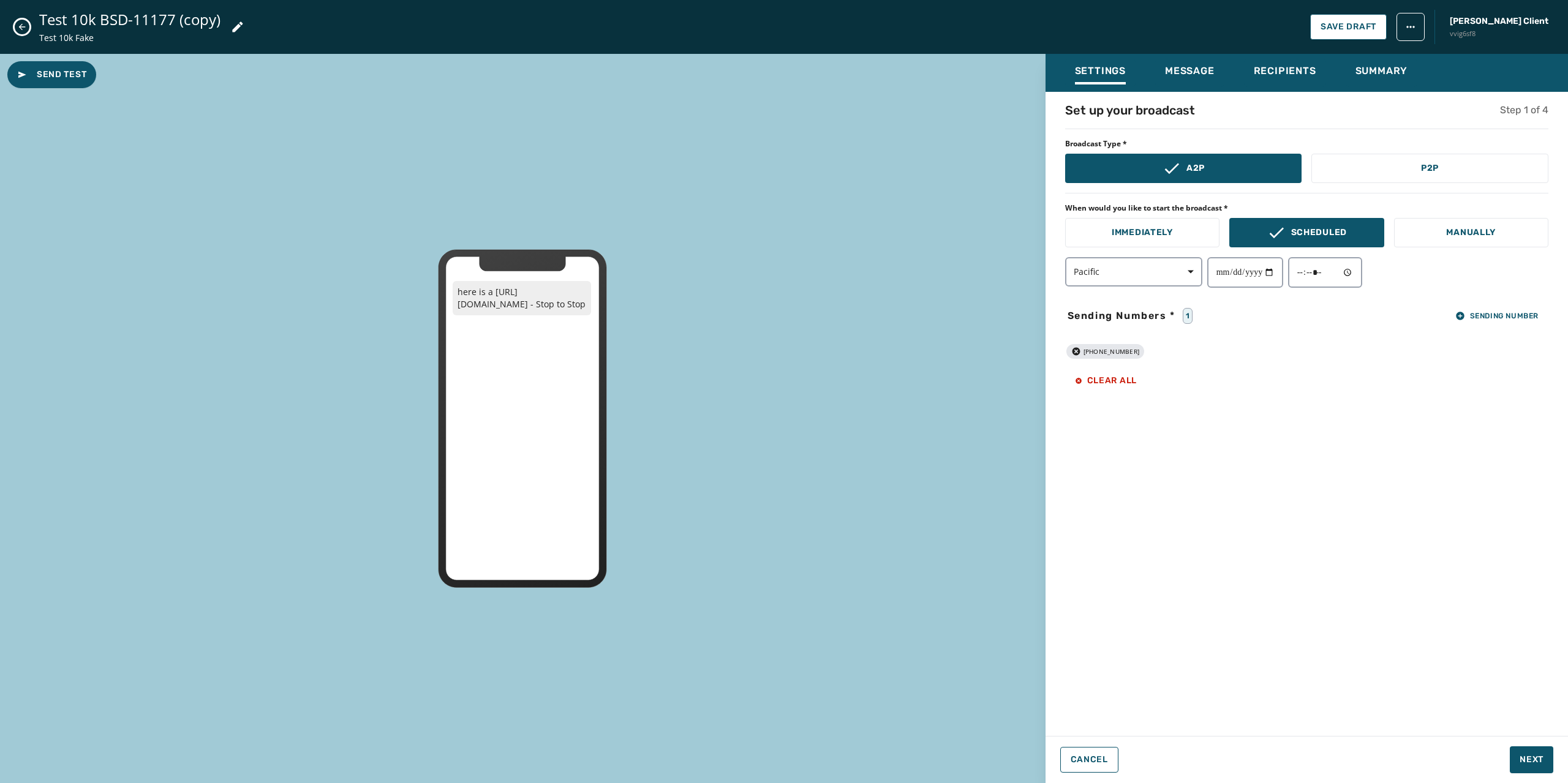
click at [1259, 619] on div "**********" at bounding box center [1307, 411] width 522 height 618
click at [1211, 71] on span "Message" at bounding box center [1190, 71] width 50 height 12
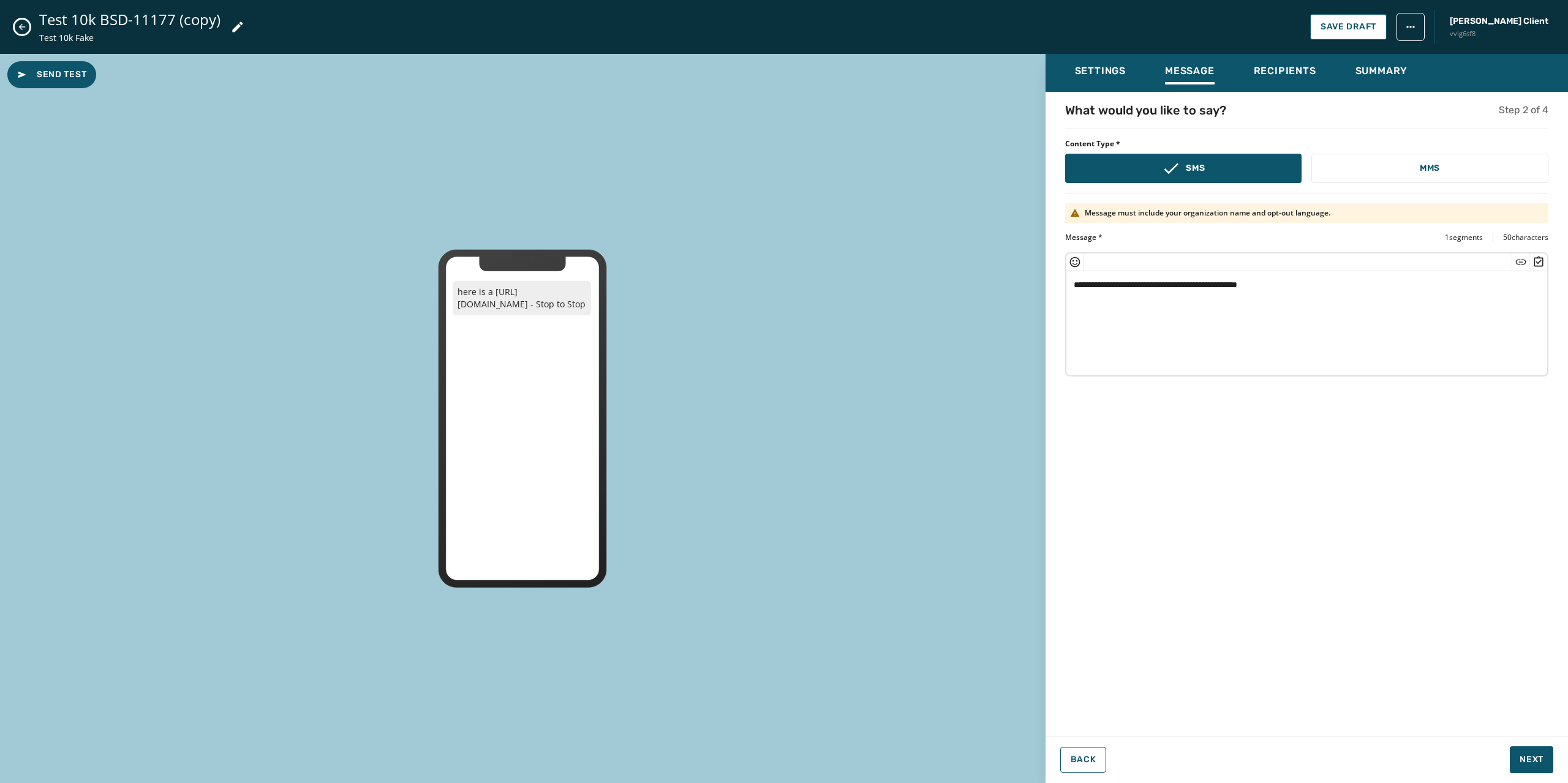
click at [1289, 282] on textarea "**********" at bounding box center [1307, 321] width 481 height 101
click at [1182, 284] on textarea "**********" at bounding box center [1307, 321] width 481 height 101
click at [1329, 284] on textarea "**********" at bounding box center [1307, 321] width 481 height 101
click at [1163, 290] on textarea "**********" at bounding box center [1307, 321] width 481 height 101
click at [1330, 297] on textarea "**********" at bounding box center [1307, 321] width 481 height 101
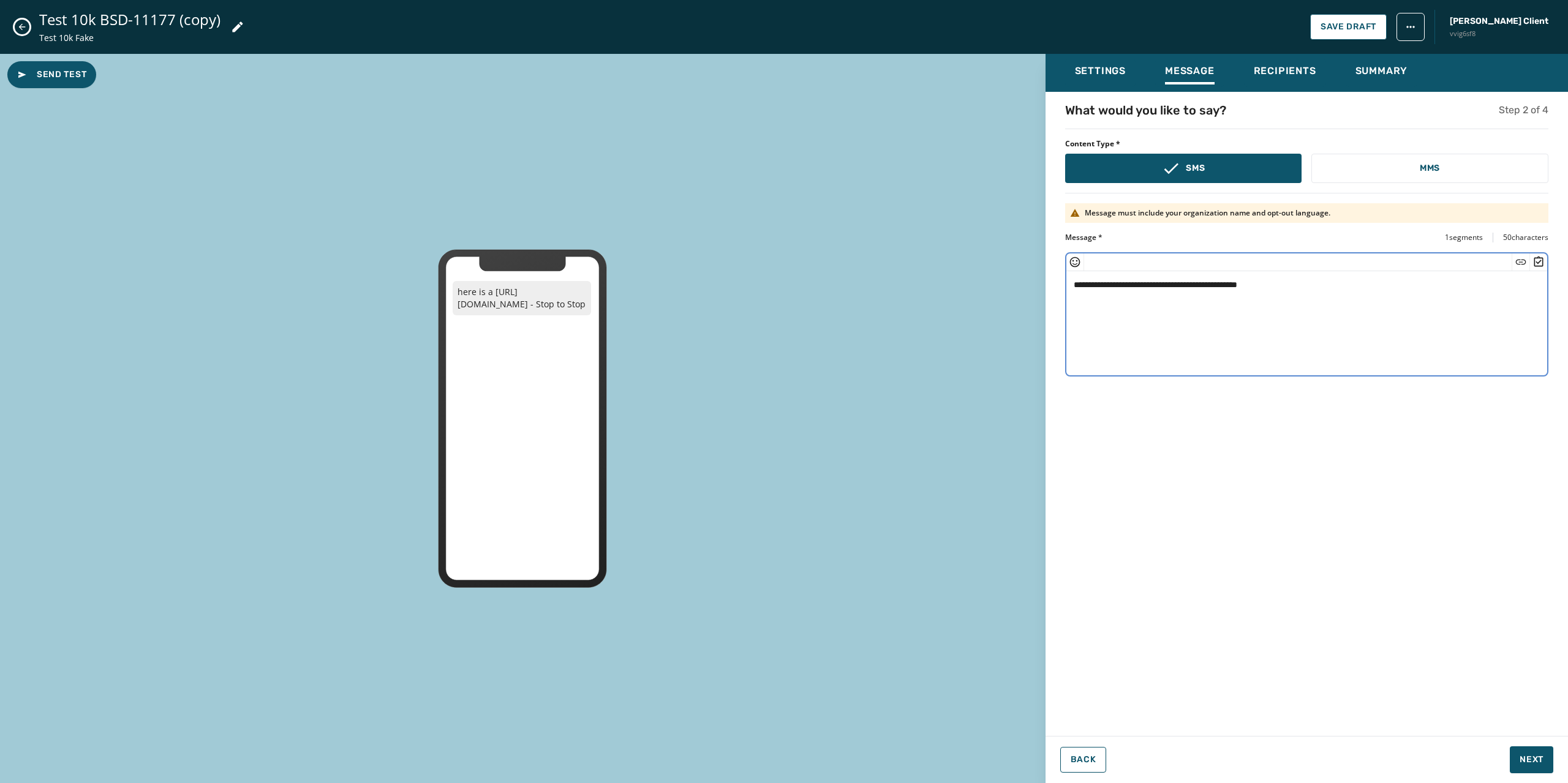
click at [1272, 287] on textarea "**********" at bounding box center [1307, 321] width 481 height 101
click at [1305, 288] on textarea "**********" at bounding box center [1307, 321] width 481 height 101
click at [1276, 76] on span "Recipients" at bounding box center [1286, 71] width 63 height 12
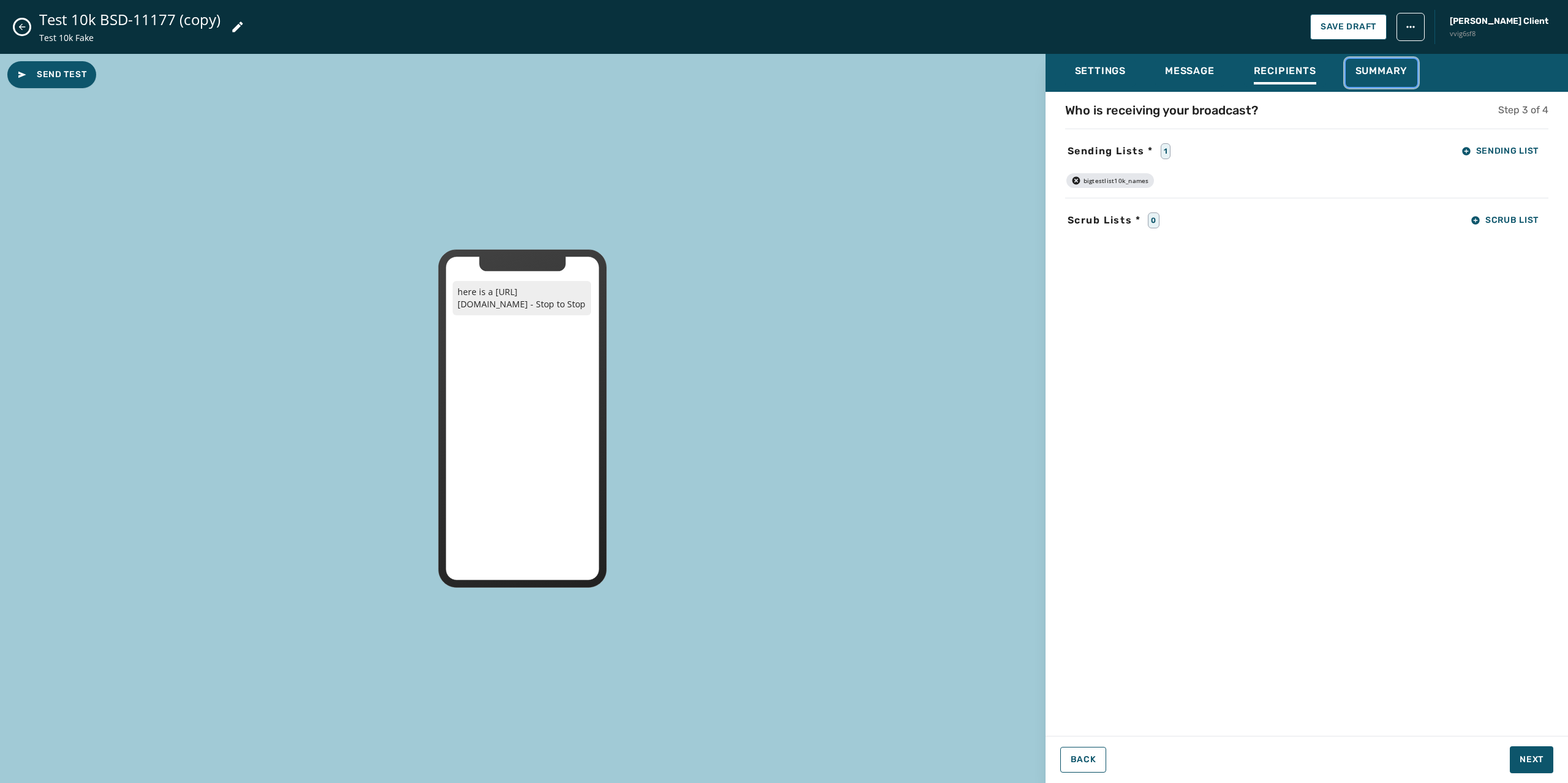
click at [1375, 66] on span "Summary" at bounding box center [1382, 71] width 53 height 12
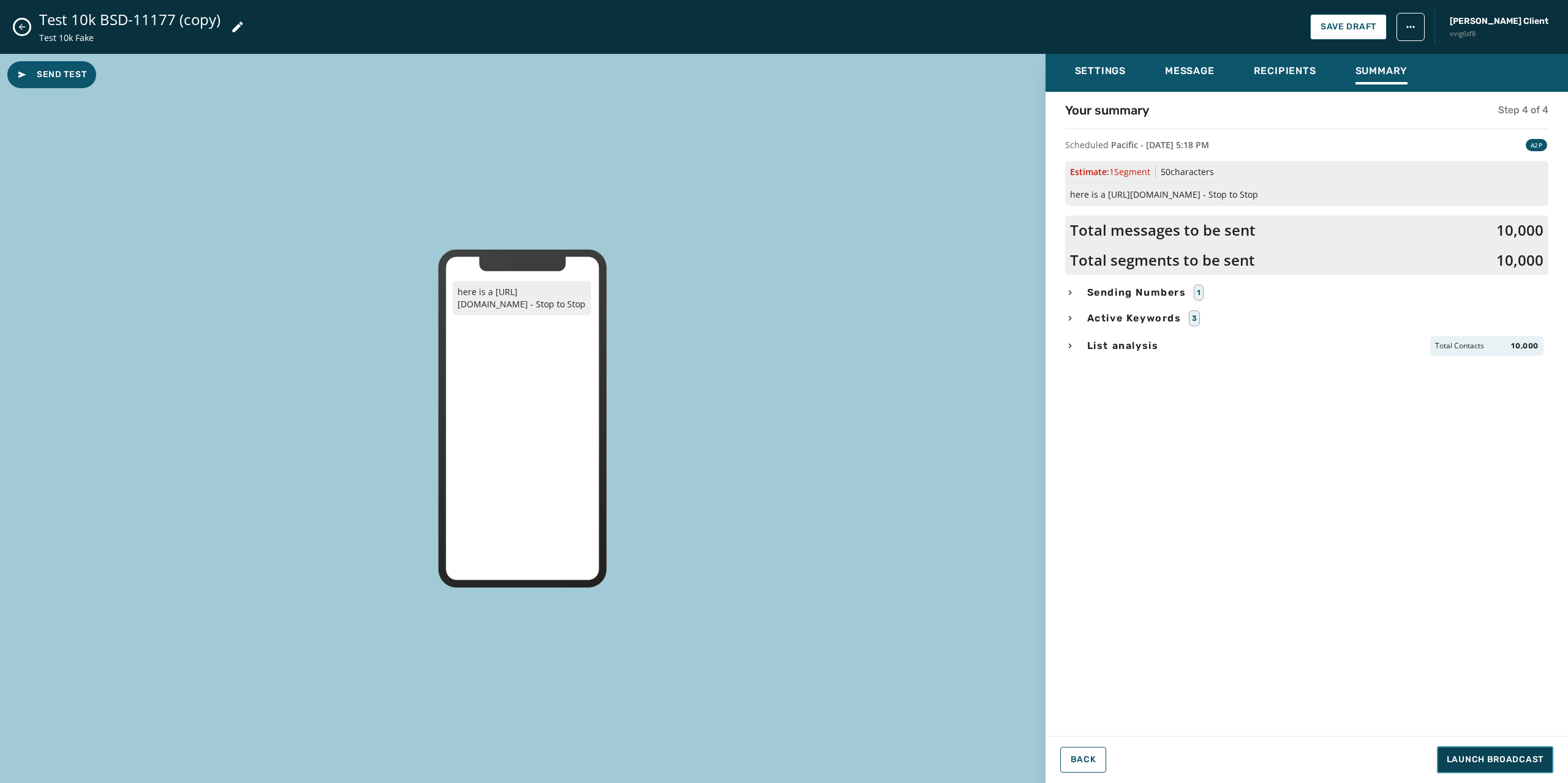
click at [1495, 764] on span "Launch Broadcast" at bounding box center [1495, 759] width 97 height 12
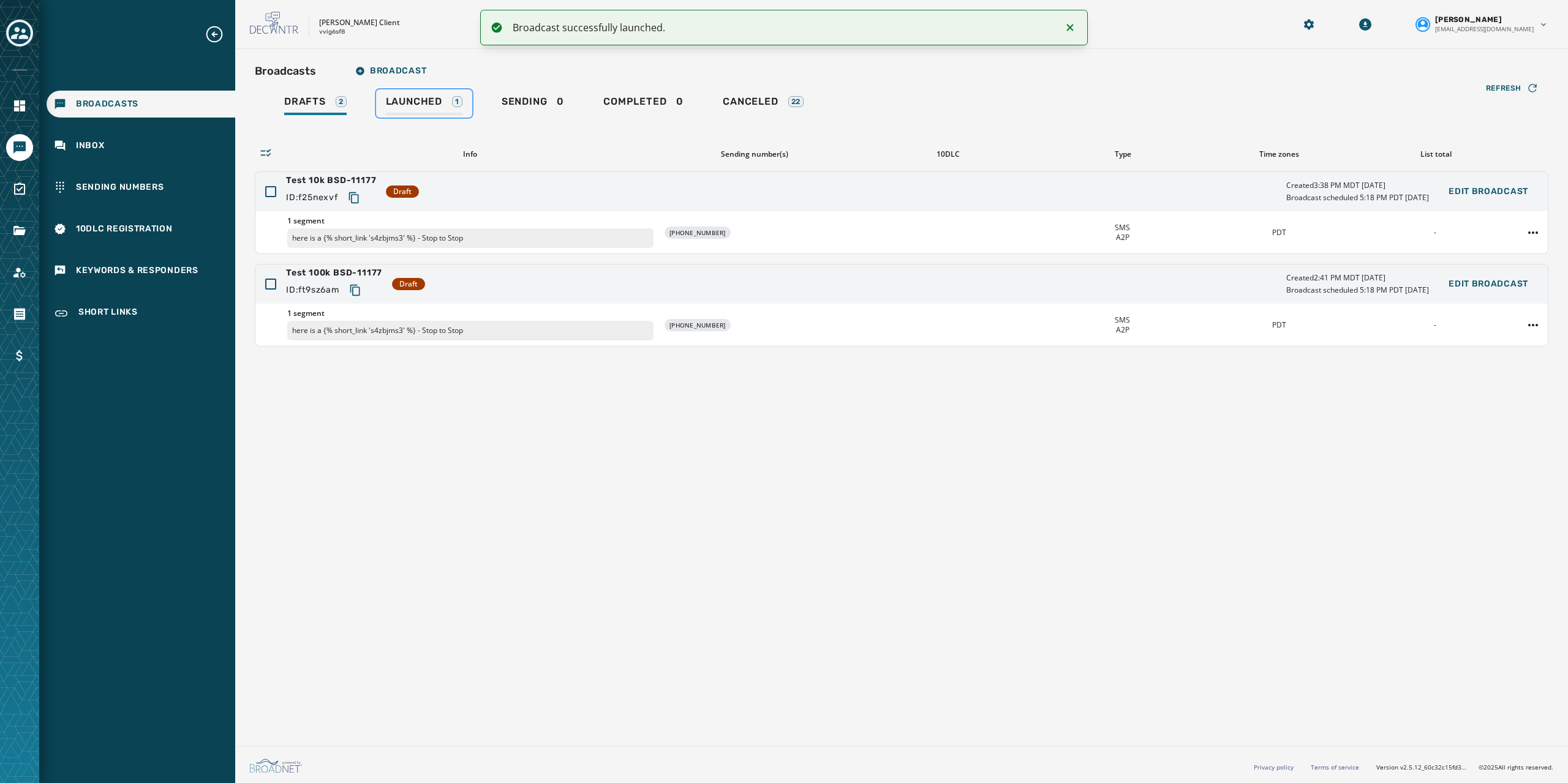
click at [417, 102] on span "Launched" at bounding box center [414, 101] width 56 height 12
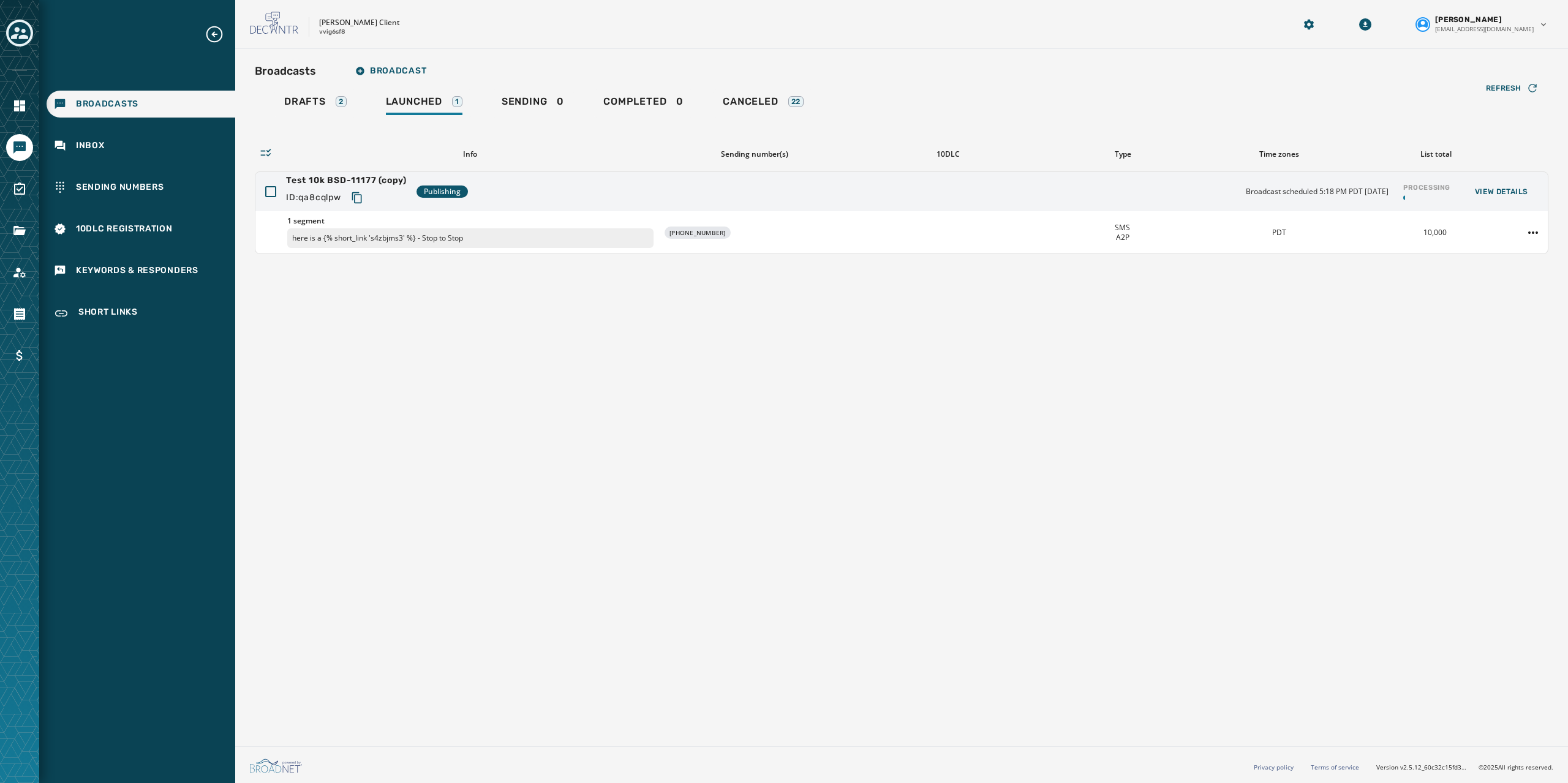
click at [698, 464] on div "Broadcasts Broadcast Drafts 2 Launched 1 Sending 0 Completed 0 Canceled 22 Refr…" at bounding box center [902, 395] width 1333 height 692
click at [307, 94] on link "Drafts 2" at bounding box center [315, 103] width 82 height 28
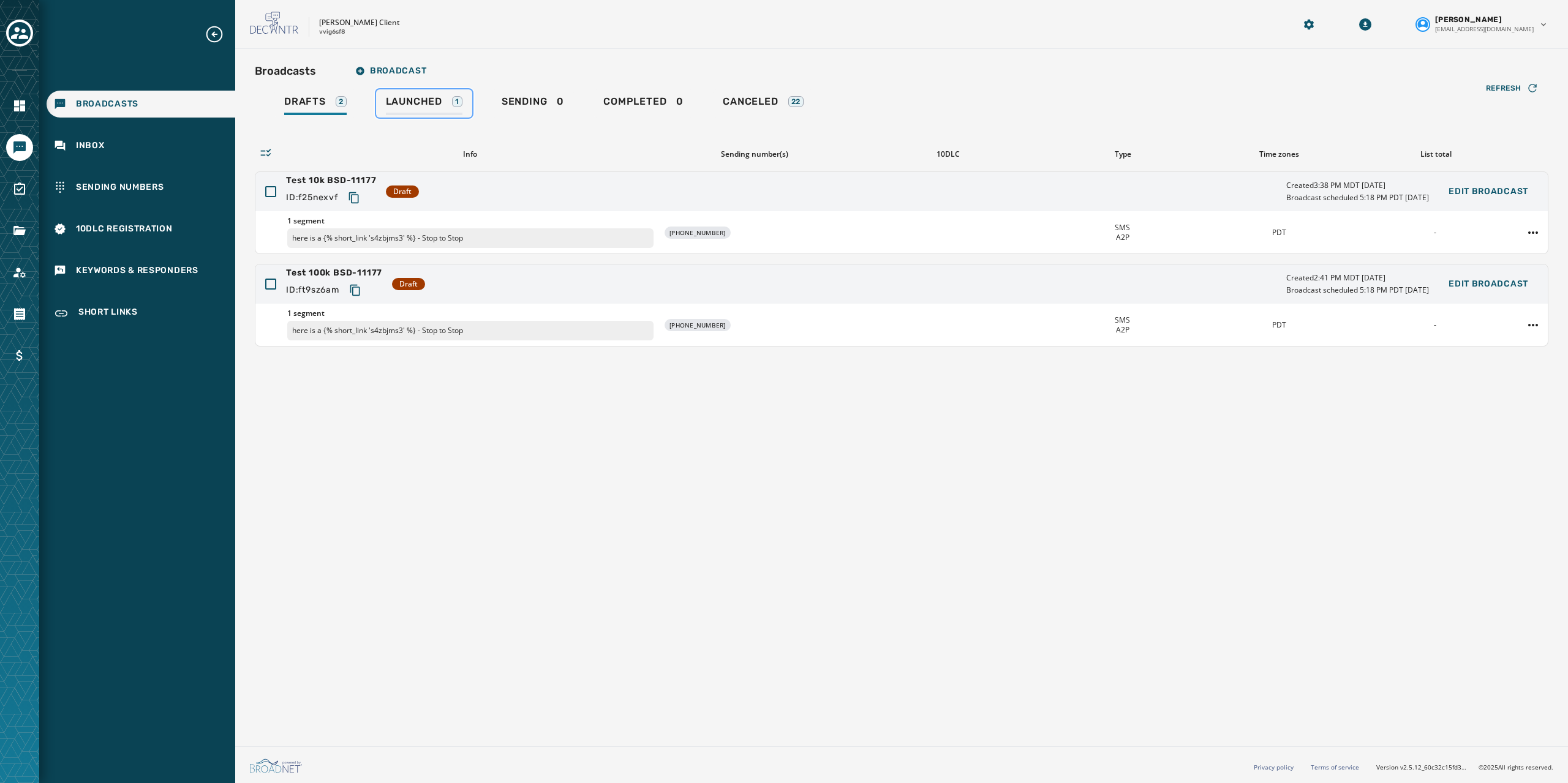
click at [404, 98] on span "Launched" at bounding box center [414, 101] width 56 height 12
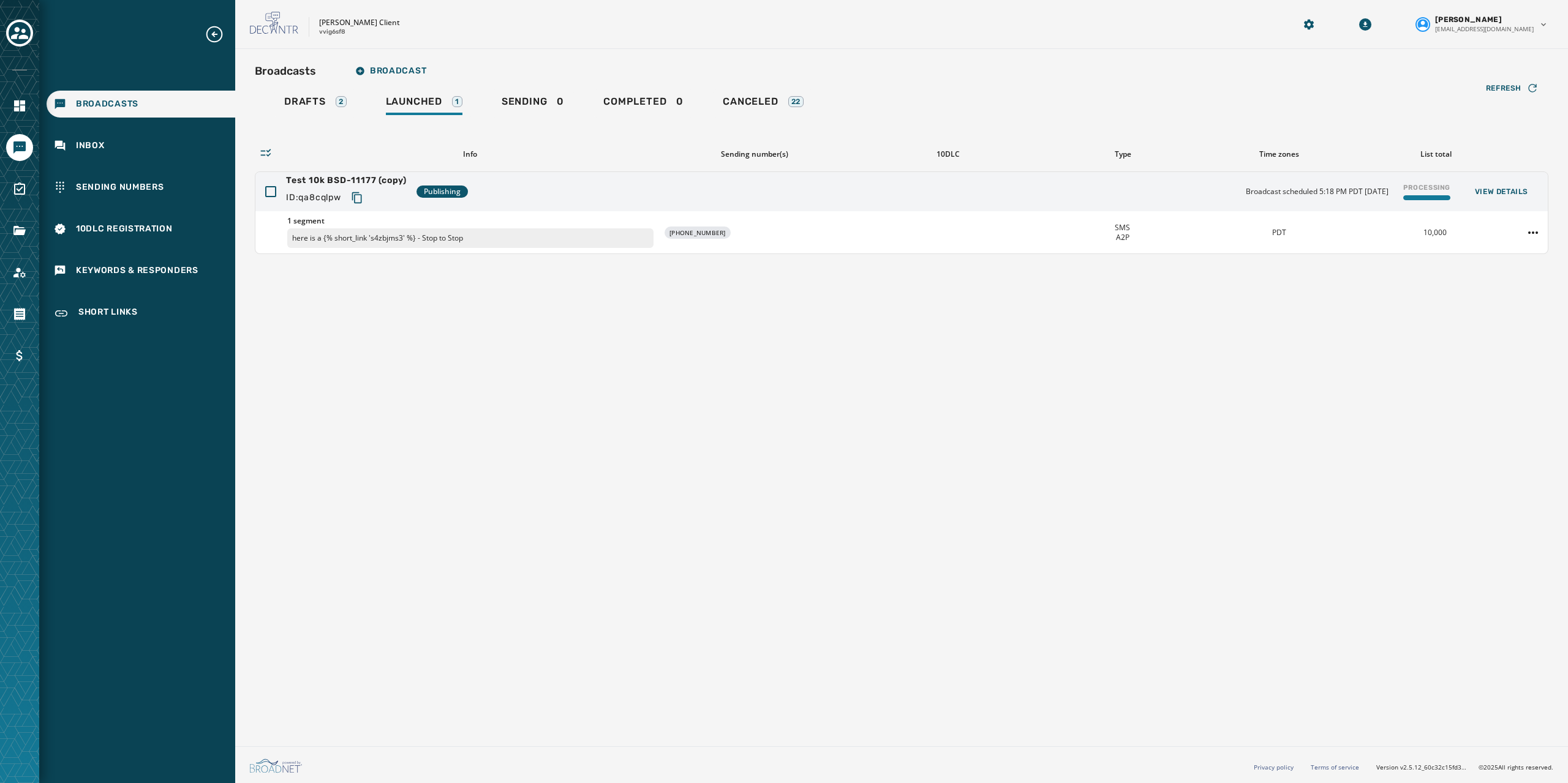
click at [1024, 309] on div "Broadcasts Broadcast Drafts 2 Launched 1 Sending 0 Completed 0 Canceled 22 Refr…" at bounding box center [902, 395] width 1333 height 692
click at [1178, 354] on div "Broadcasts Broadcast Drafts 2 Launched 1 Sending 0 Completed 0 Canceled 22 Refr…" at bounding box center [902, 395] width 1333 height 692
click at [1534, 230] on html "Broadcasts Inbox Sending Numbers 10DLC Registration Keywords & Responders Short…" at bounding box center [784, 392] width 1568 height 783
click at [1124, 336] on html "Broadcasts Inbox Sending Numbers 10DLC Registration Keywords & Responders Short…" at bounding box center [784, 392] width 1568 height 783
click at [270, 195] on div at bounding box center [270, 191] width 11 height 11
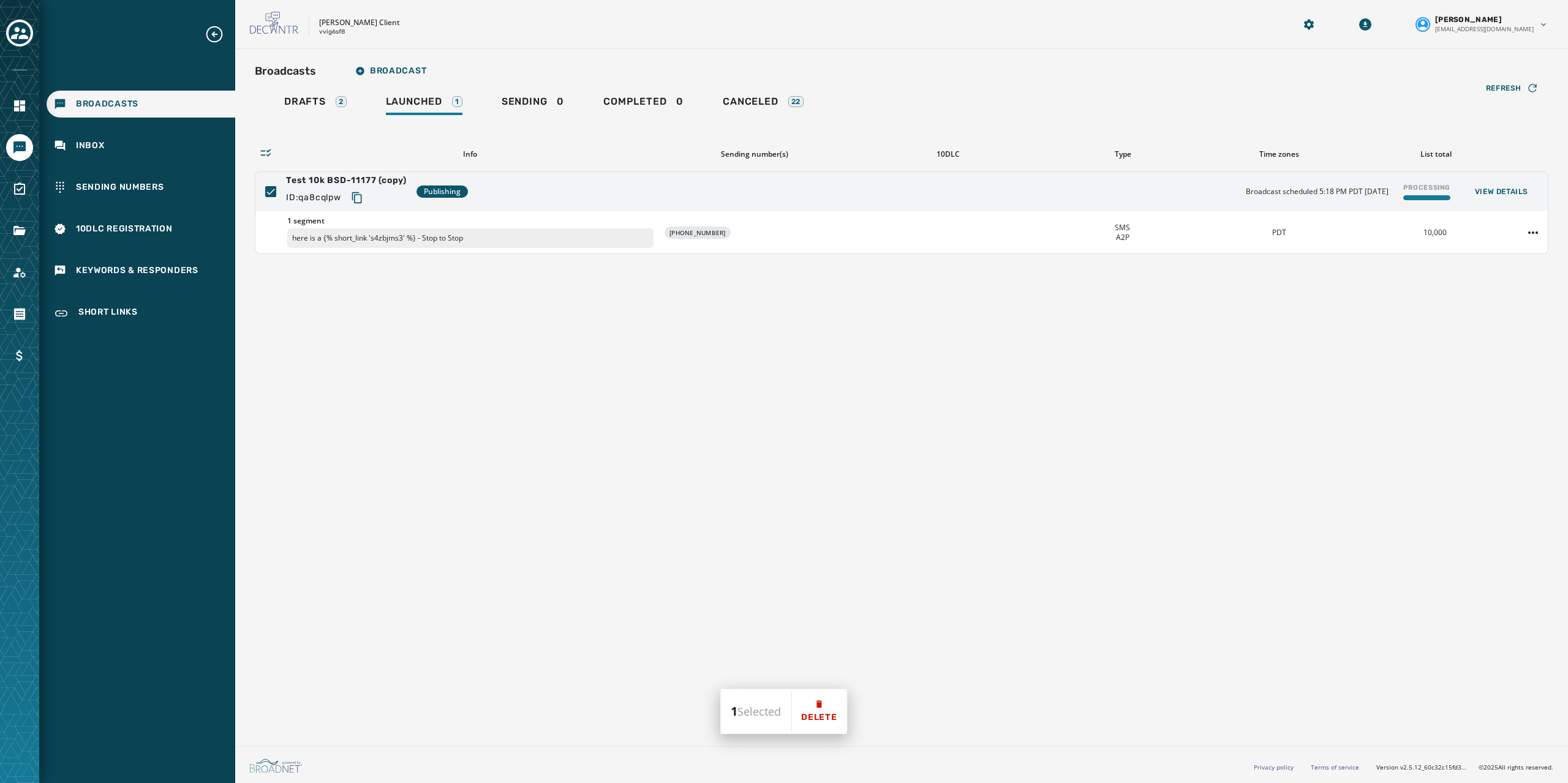
click at [618, 435] on div "Broadcasts Broadcast Drafts 2 Launched 1 Sending 0 Completed 0 Canceled 22 Refr…" at bounding box center [902, 395] width 1333 height 692
click at [265, 184] on div "Test 10k BSD-11177 (copy) ID: qa8cqlpw Publishing Broadcast scheduled 5:18 PM P…" at bounding box center [902, 191] width 1293 height 39
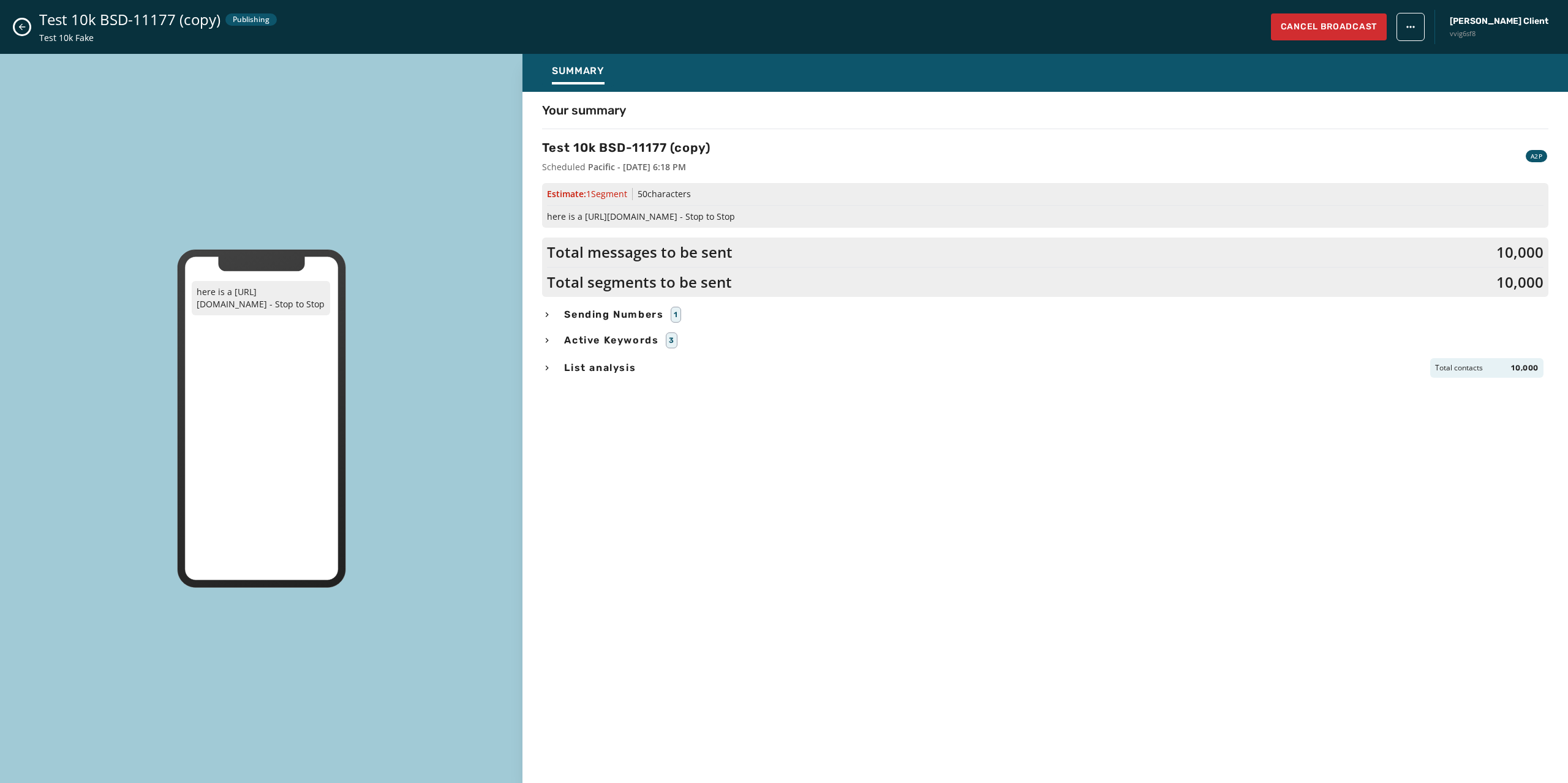
click at [19, 27] on icon "Close admin drawer" at bounding box center [22, 27] width 10 height 10
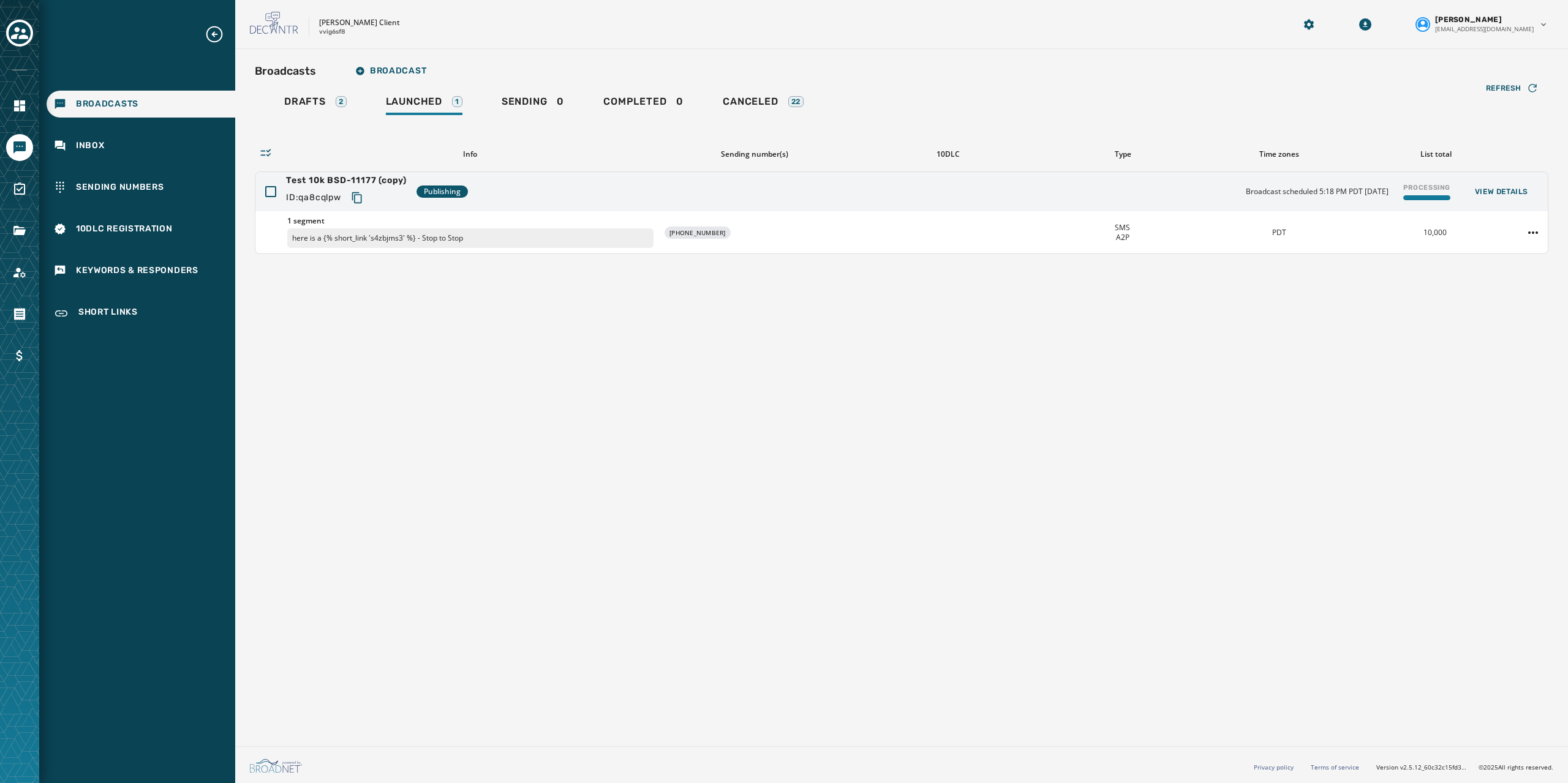
click at [390, 280] on div "Broadcasts Broadcast Drafts 2 Launched 1 Sending 0 Completed 0 Canceled 22 Refr…" at bounding box center [902, 395] width 1333 height 692
click at [1532, 233] on html "Broadcasts Inbox Sending Numbers 10DLC Registration Keywords & Responders Short…" at bounding box center [784, 392] width 1568 height 783
click at [1373, 297] on html "Broadcasts Inbox Sending Numbers 10DLC Registration Keywords & Responders Short…" at bounding box center [784, 392] width 1568 height 783
click at [275, 192] on div "Test 10k BSD-11177 (copy) ID: qa8cqlpw Publishing Broadcast scheduled 5:18 PM P…" at bounding box center [902, 191] width 1293 height 39
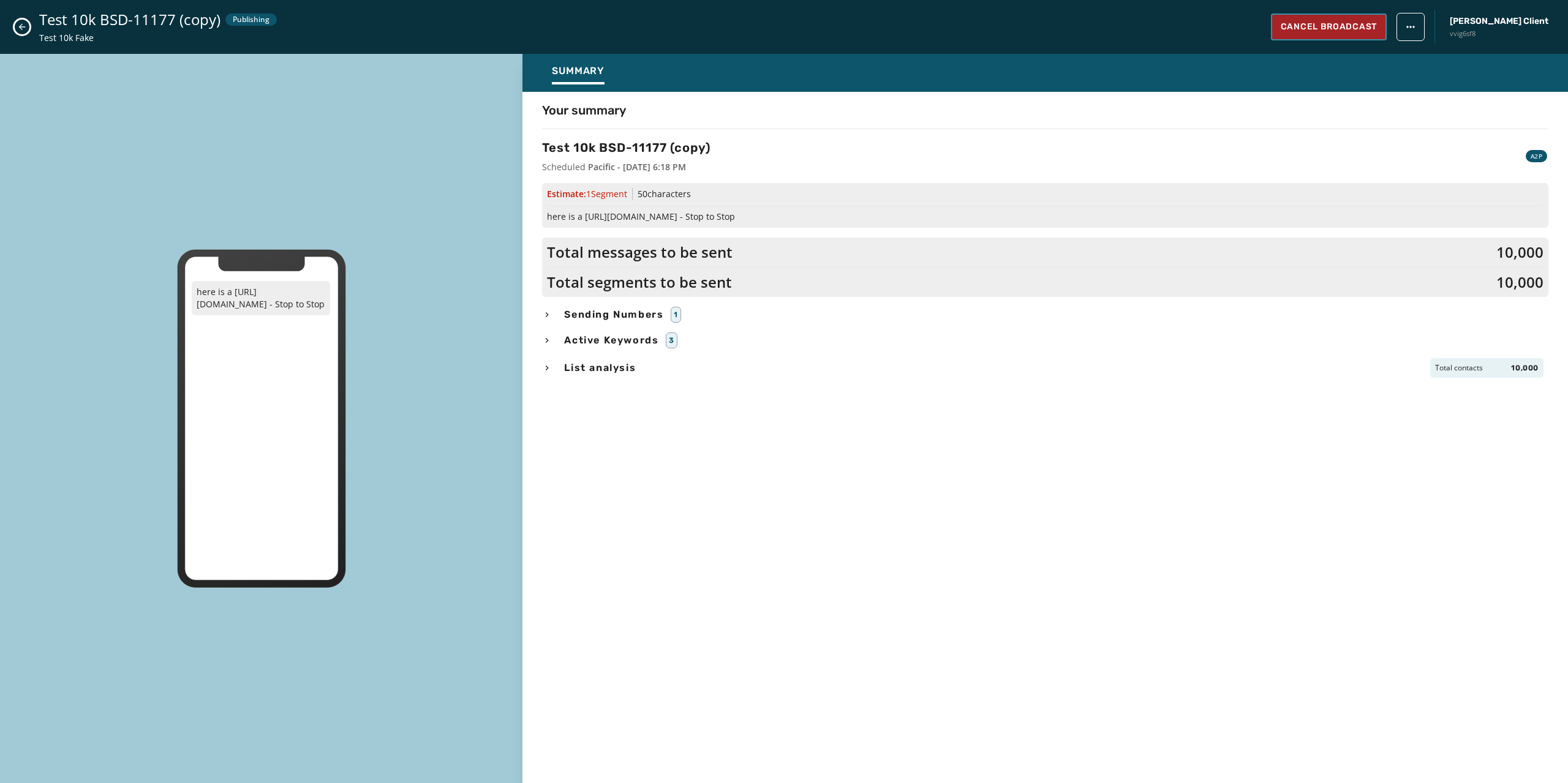
click at [1377, 26] on span "Cancel Broadcast" at bounding box center [1328, 26] width 96 height 12
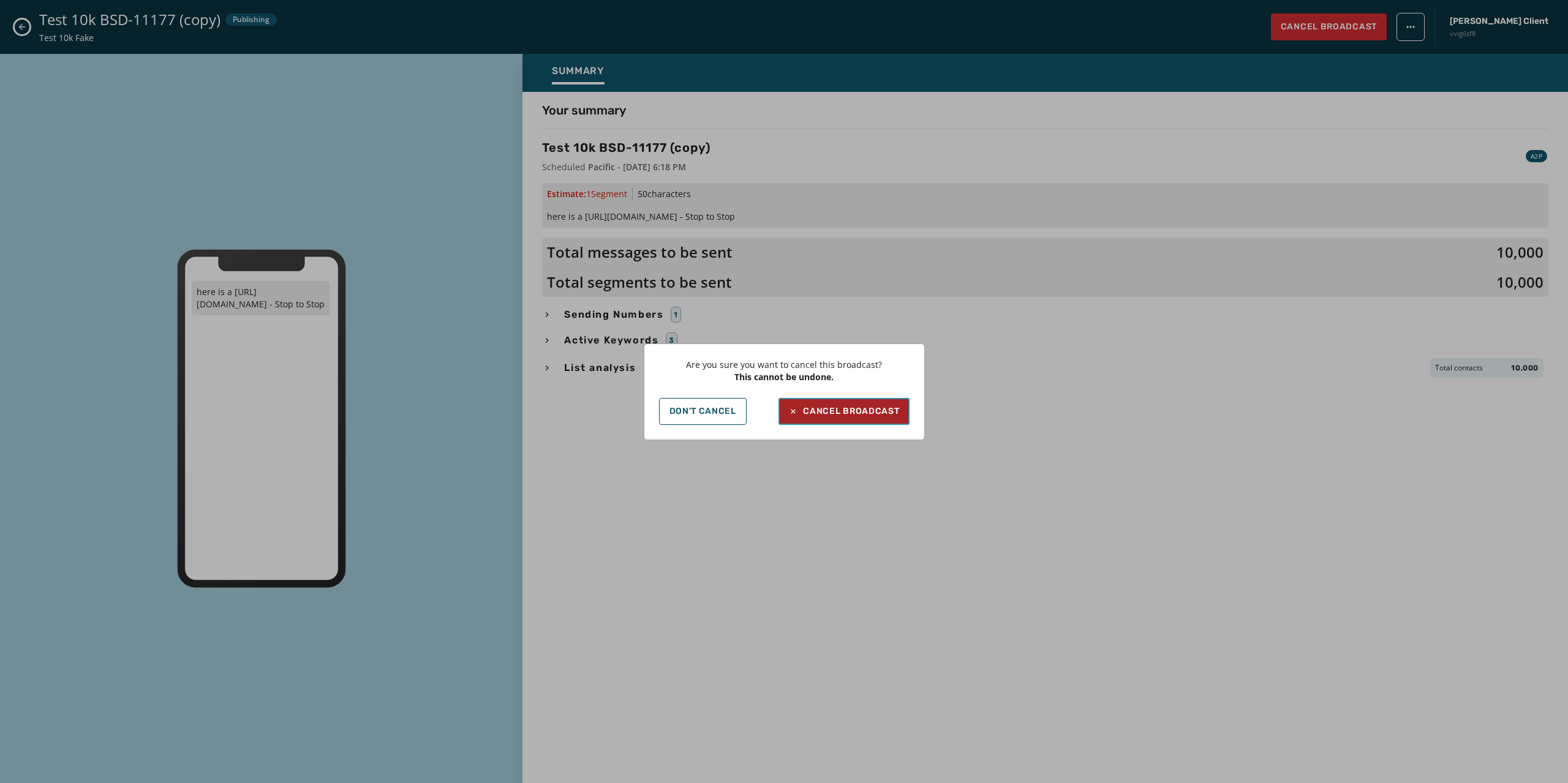
click at [806, 414] on div "Cancel Broadcast" at bounding box center [843, 411] width 111 height 12
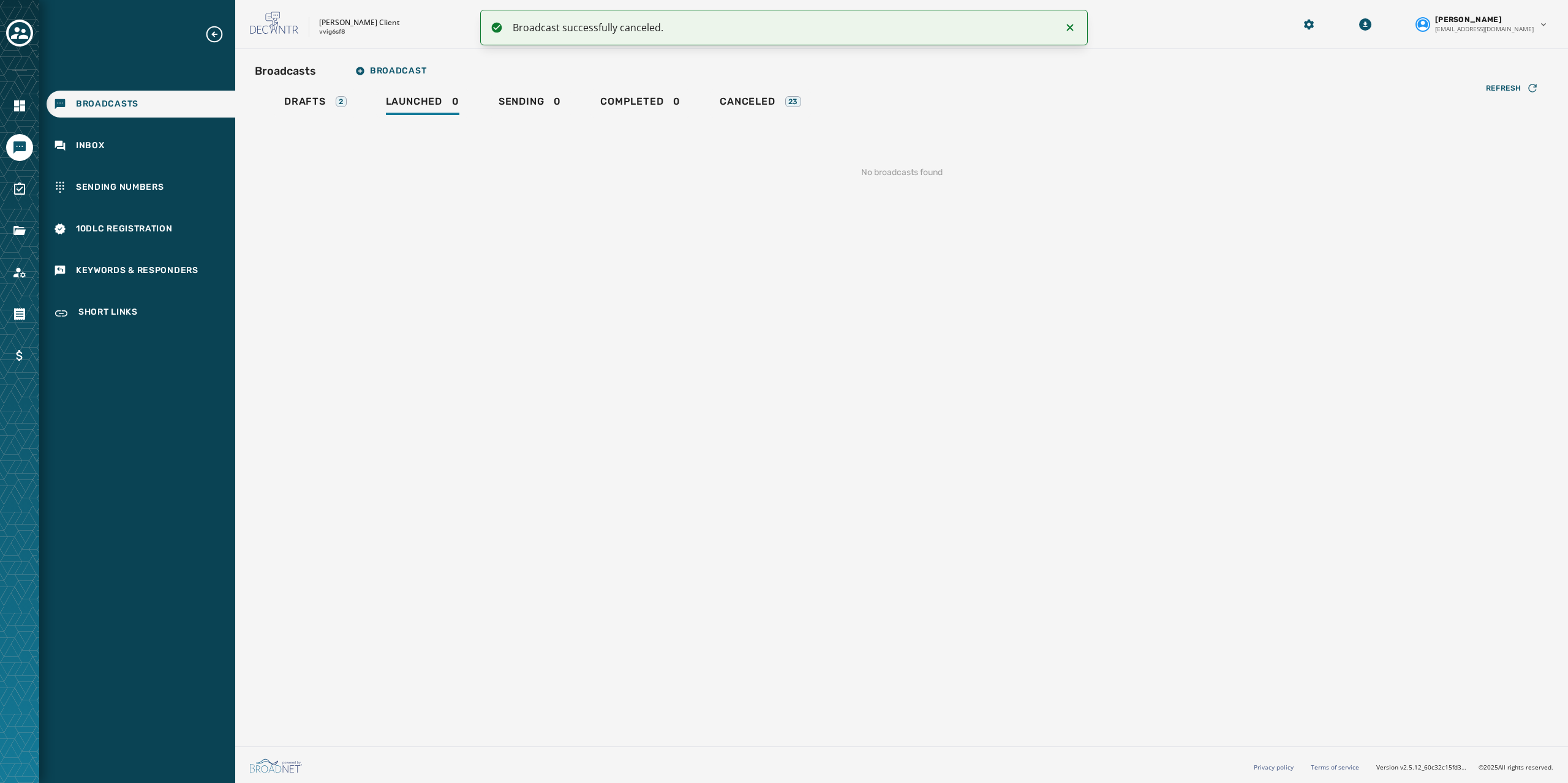
click at [594, 218] on div "Broadcasts Broadcast Drafts 2 Launched 0 Sending 0 Completed 0 Canceled 23 Refr…" at bounding box center [902, 395] width 1333 height 692
click at [283, 102] on link "Drafts 2" at bounding box center [315, 103] width 82 height 28
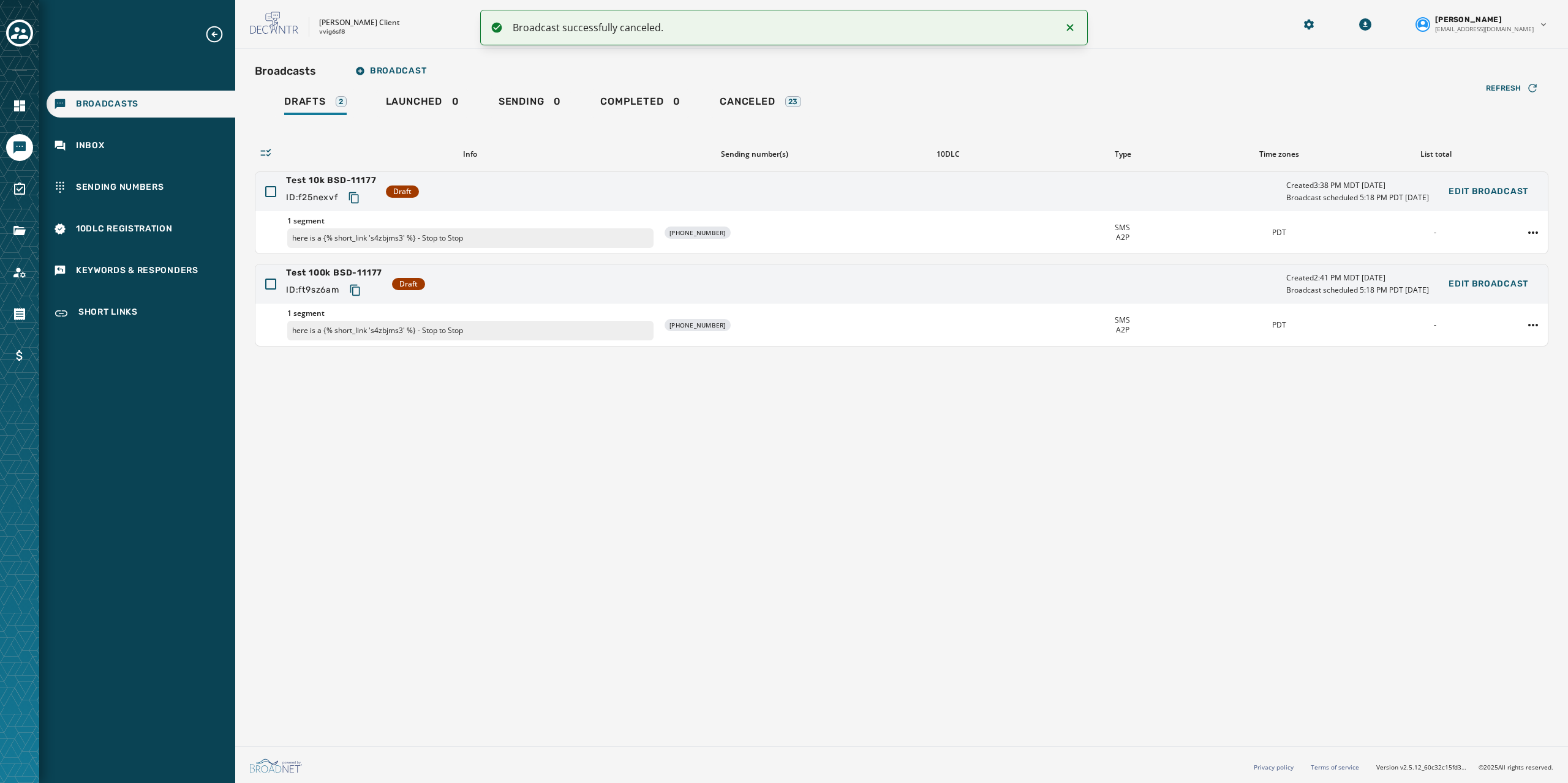
click at [618, 419] on div "Broadcasts Broadcast Drafts 2 Launched 0 Sending 0 Completed 0 Canceled 23 Refr…" at bounding box center [902, 395] width 1333 height 692
